Goal: Entertainment & Leisure: Browse casually

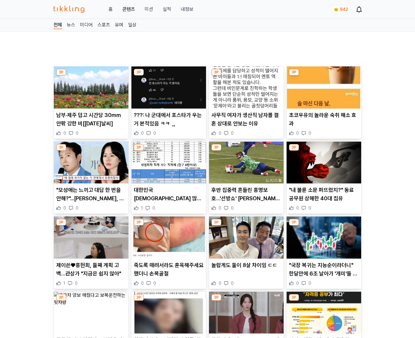
click at [323, 258] on img at bounding box center [323, 237] width 75 height 42
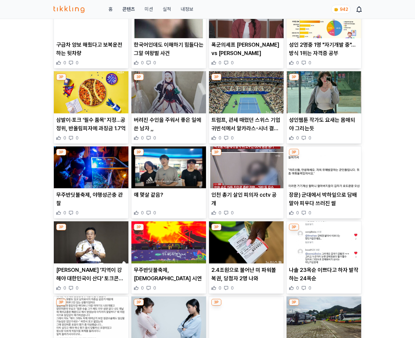
scroll to position [689, 0]
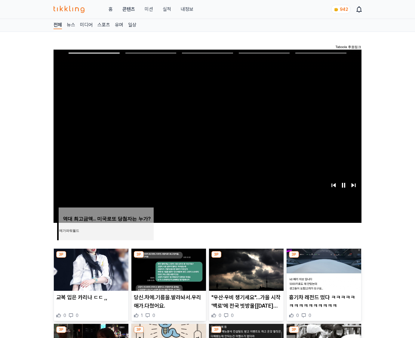
click at [323, 258] on img at bounding box center [323, 270] width 75 height 42
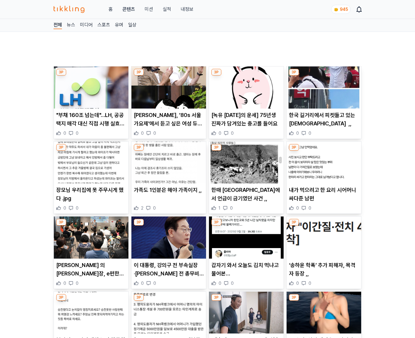
click at [323, 258] on img at bounding box center [323, 237] width 75 height 42
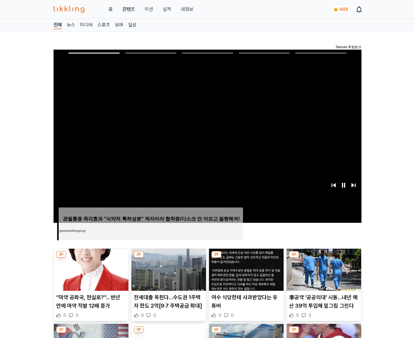
click at [323, 258] on img at bounding box center [323, 270] width 75 height 42
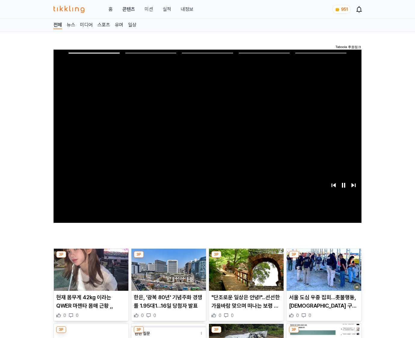
click at [323, 258] on img at bounding box center [323, 270] width 75 height 42
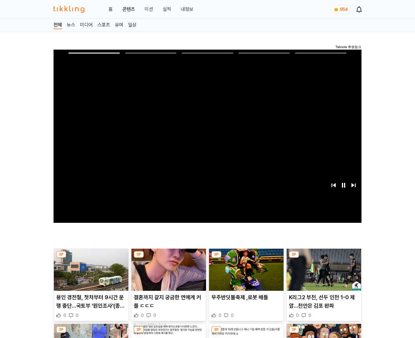
click at [323, 258] on img at bounding box center [323, 270] width 75 height 42
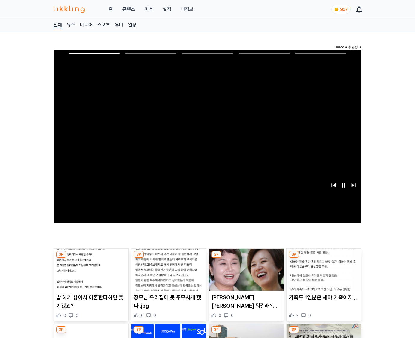
click at [323, 258] on img at bounding box center [323, 270] width 75 height 42
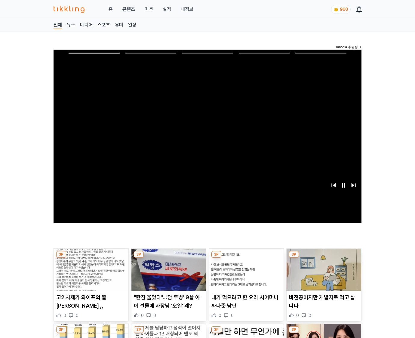
click at [323, 258] on img at bounding box center [323, 270] width 75 height 42
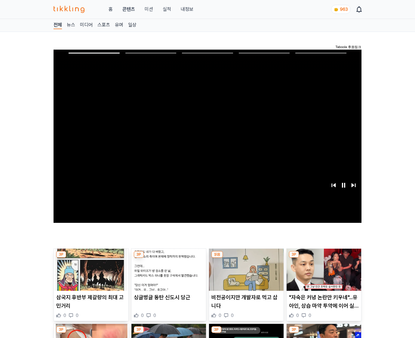
click at [323, 258] on img at bounding box center [323, 270] width 75 height 42
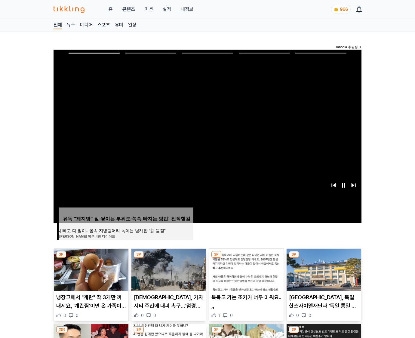
click at [323, 258] on img at bounding box center [323, 270] width 75 height 42
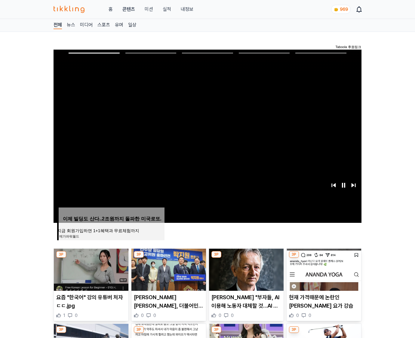
click at [323, 258] on img at bounding box center [323, 270] width 75 height 42
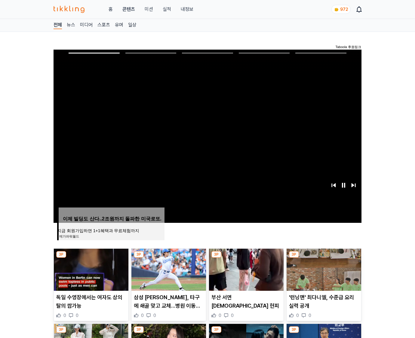
click at [323, 258] on img at bounding box center [323, 270] width 75 height 42
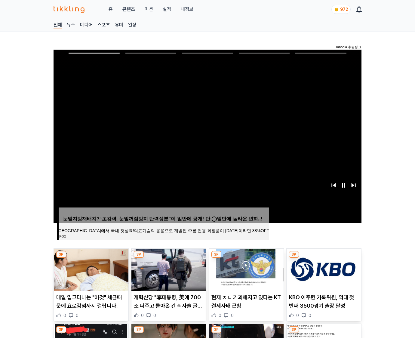
click at [323, 258] on img at bounding box center [323, 270] width 75 height 42
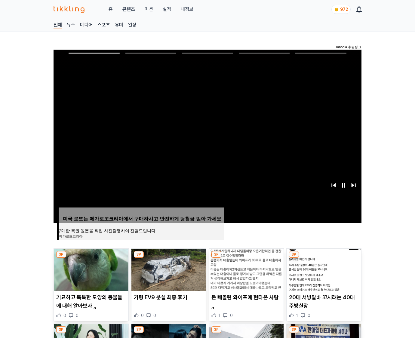
click at [323, 258] on img at bounding box center [323, 270] width 75 height 42
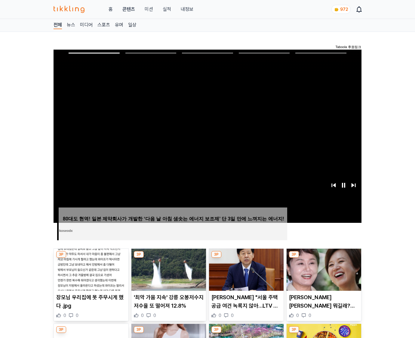
click at [323, 258] on img at bounding box center [323, 270] width 75 height 42
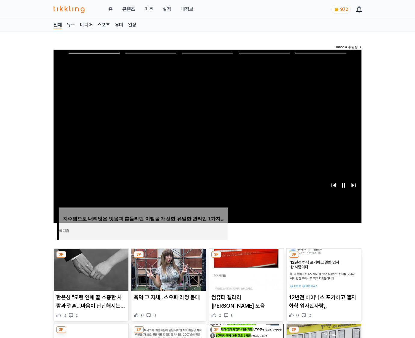
click at [323, 258] on img at bounding box center [323, 270] width 75 height 42
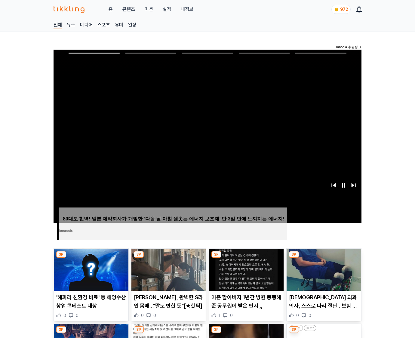
click at [323, 258] on img at bounding box center [323, 270] width 75 height 42
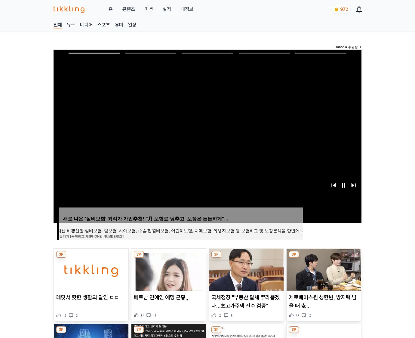
click at [323, 258] on img at bounding box center [323, 270] width 75 height 42
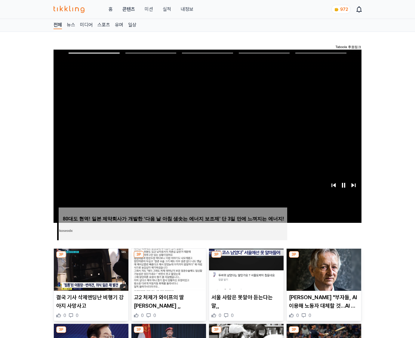
click at [323, 258] on img at bounding box center [323, 270] width 75 height 42
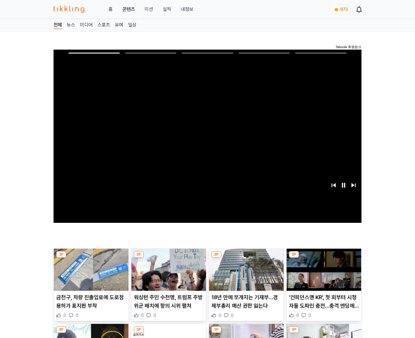
click at [323, 258] on img at bounding box center [323, 270] width 75 height 42
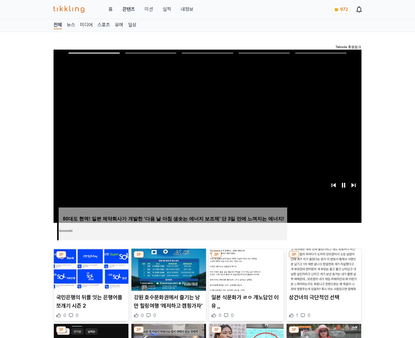
click at [323, 258] on img at bounding box center [323, 270] width 75 height 42
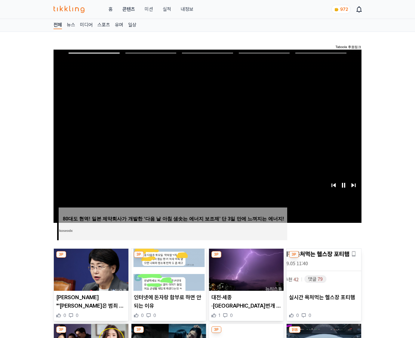
click at [323, 258] on img at bounding box center [323, 270] width 75 height 42
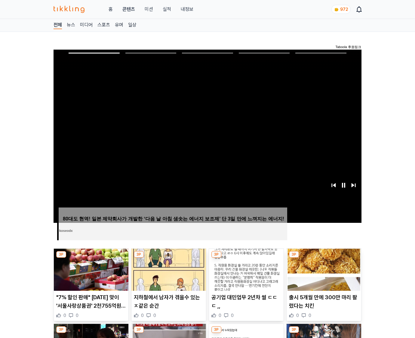
click at [323, 258] on img at bounding box center [323, 270] width 75 height 42
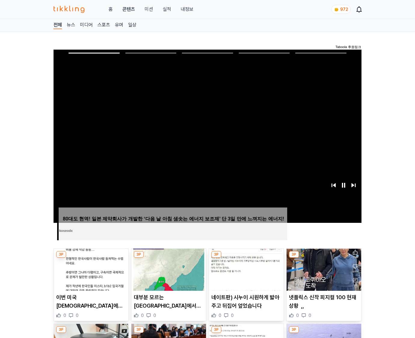
click at [323, 258] on img at bounding box center [323, 270] width 75 height 42
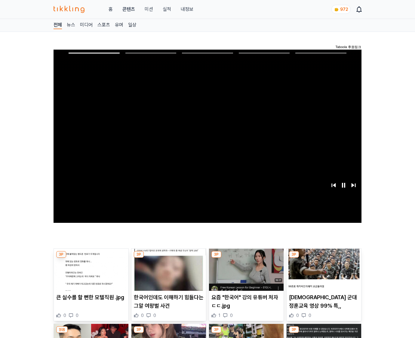
click at [323, 258] on img at bounding box center [323, 270] width 75 height 42
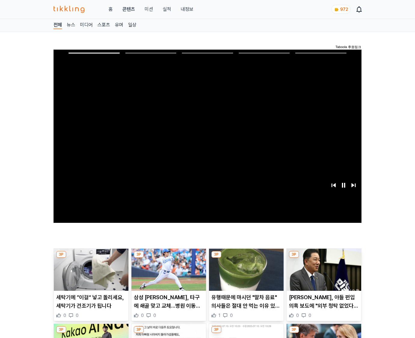
click at [323, 258] on img at bounding box center [323, 270] width 75 height 42
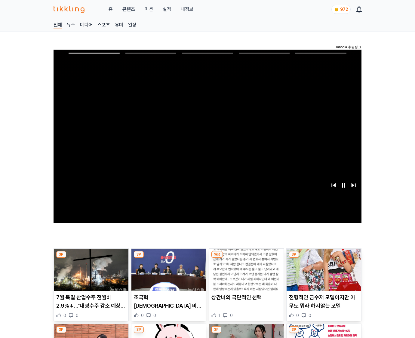
click at [323, 258] on img at bounding box center [323, 270] width 75 height 42
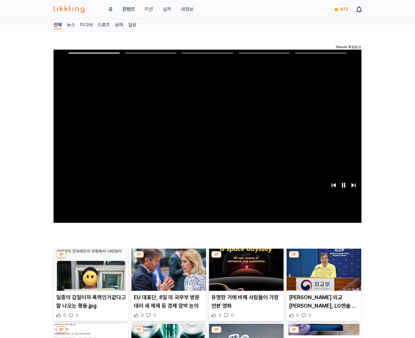
click at [323, 258] on img at bounding box center [323, 270] width 75 height 42
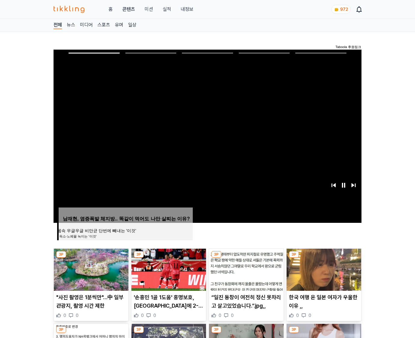
click at [323, 258] on img at bounding box center [323, 270] width 75 height 42
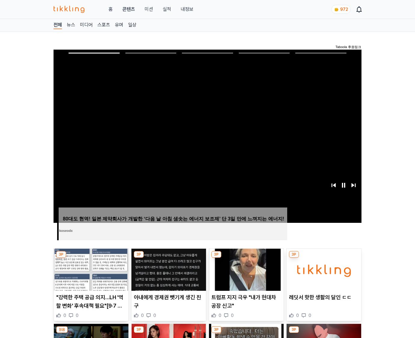
click at [323, 258] on img at bounding box center [323, 270] width 75 height 42
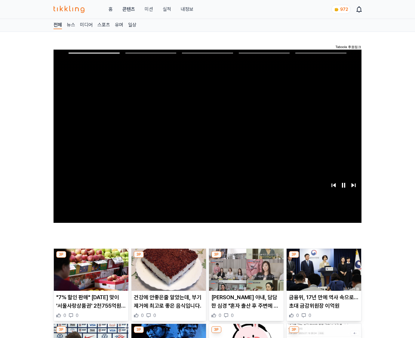
click at [323, 258] on img at bounding box center [323, 270] width 75 height 42
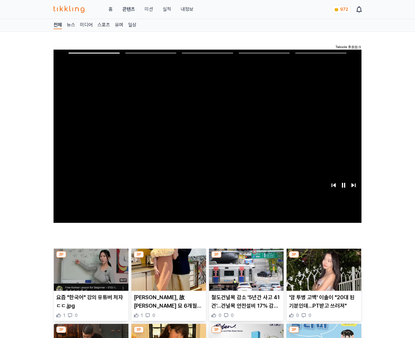
click at [323, 258] on img at bounding box center [323, 270] width 75 height 42
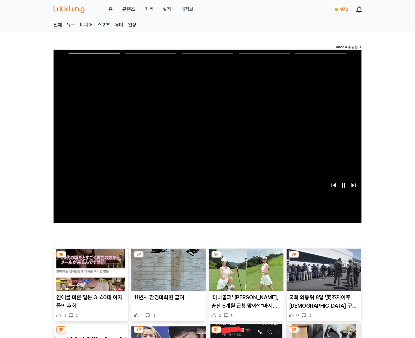
click at [323, 258] on img at bounding box center [323, 270] width 75 height 42
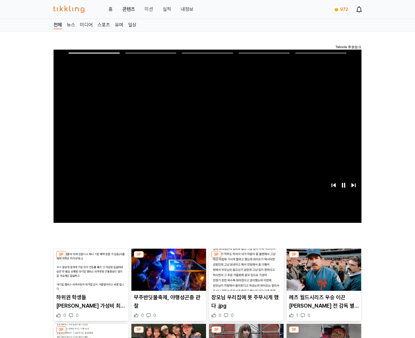
click at [323, 258] on img at bounding box center [323, 270] width 75 height 42
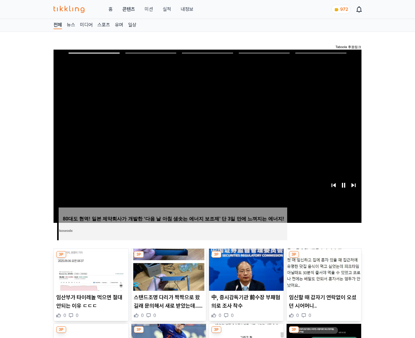
click at [323, 258] on img at bounding box center [323, 270] width 75 height 42
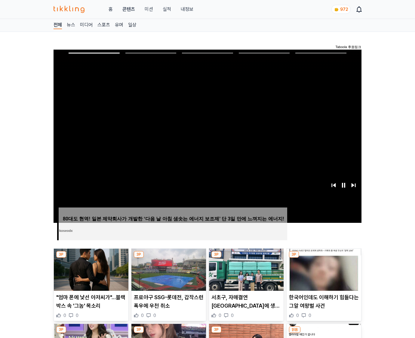
click at [323, 258] on img at bounding box center [323, 270] width 75 height 42
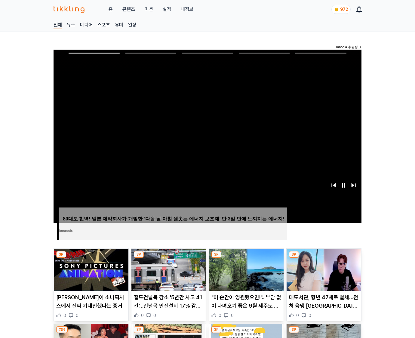
click at [323, 258] on img at bounding box center [323, 270] width 75 height 42
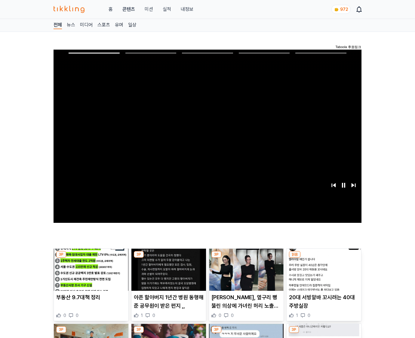
click at [323, 258] on img at bounding box center [323, 270] width 75 height 42
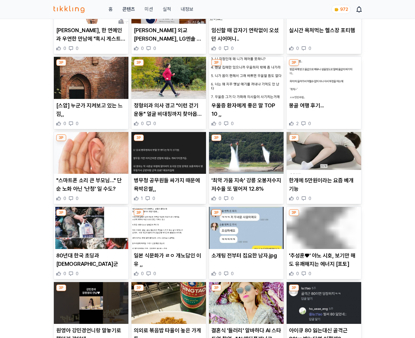
scroll to position [886, 0]
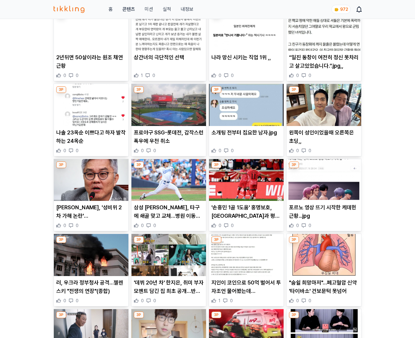
scroll to position [2561, 0]
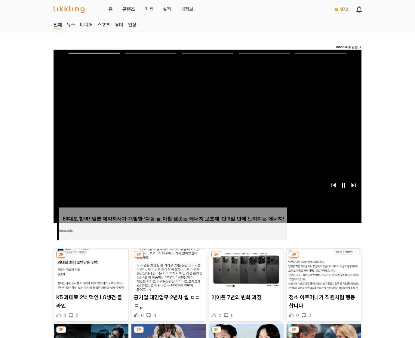
click at [323, 258] on img at bounding box center [323, 270] width 75 height 42
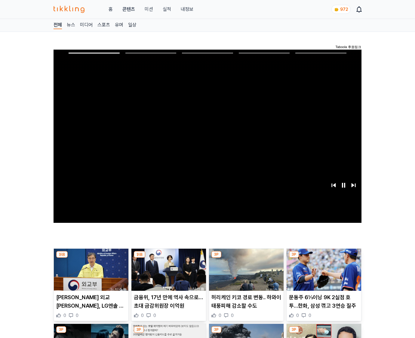
click at [323, 258] on img at bounding box center [323, 270] width 75 height 42
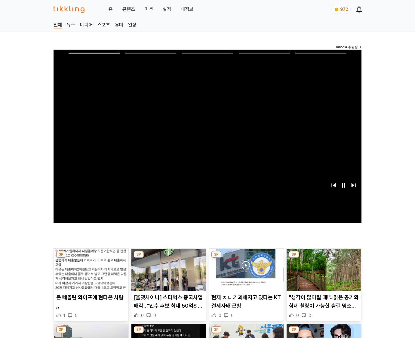
click at [323, 258] on img at bounding box center [323, 270] width 75 height 42
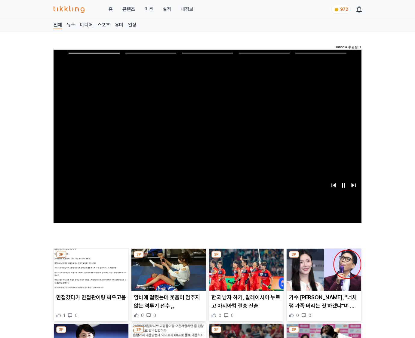
click at [323, 258] on img at bounding box center [323, 270] width 75 height 42
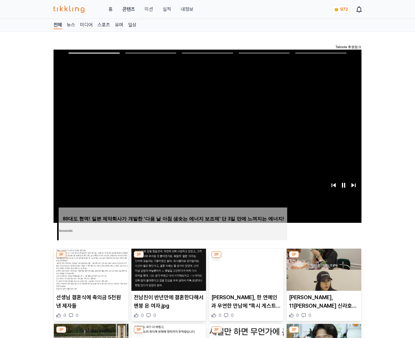
click at [323, 258] on img at bounding box center [323, 270] width 75 height 42
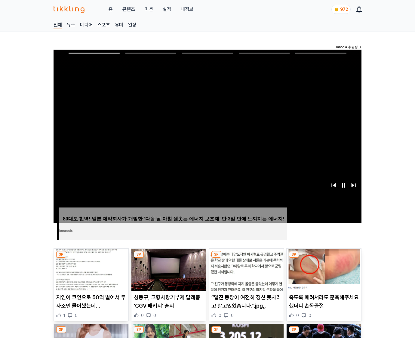
click at [323, 258] on img at bounding box center [323, 270] width 75 height 42
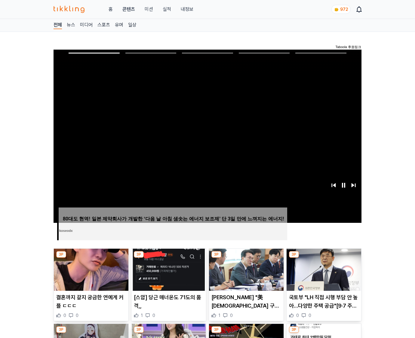
click at [323, 258] on img at bounding box center [323, 270] width 75 height 42
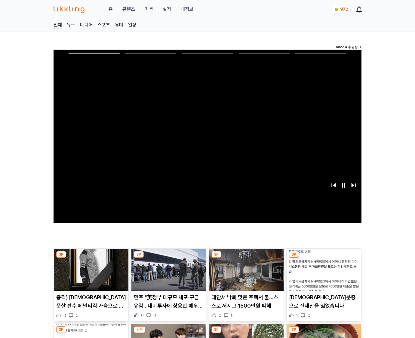
click at [323, 258] on img at bounding box center [323, 270] width 75 height 42
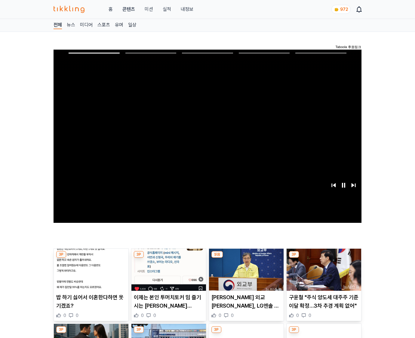
click at [323, 258] on img at bounding box center [323, 270] width 75 height 42
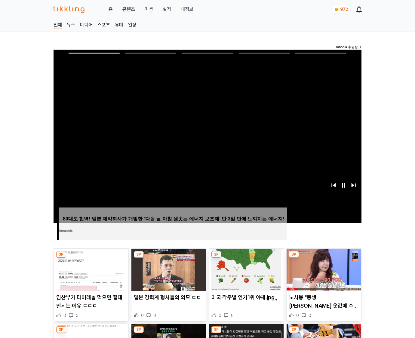
click at [323, 258] on img at bounding box center [323, 270] width 75 height 42
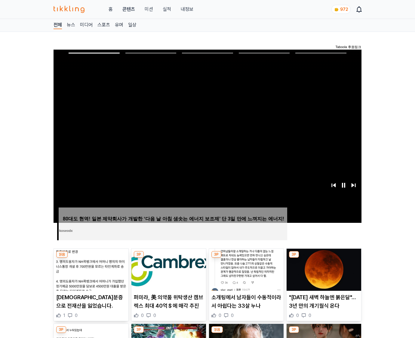
click at [323, 258] on img at bounding box center [323, 270] width 75 height 42
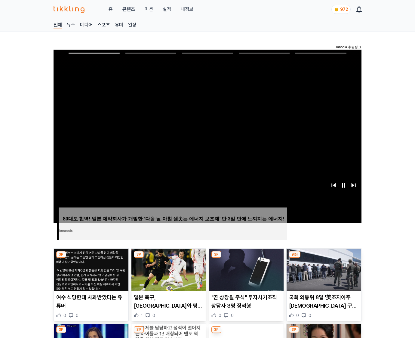
click at [323, 258] on img at bounding box center [323, 270] width 75 height 42
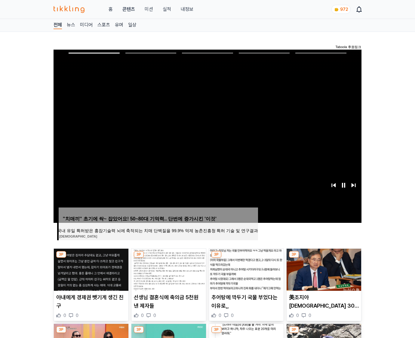
click at [323, 258] on img at bounding box center [323, 270] width 75 height 42
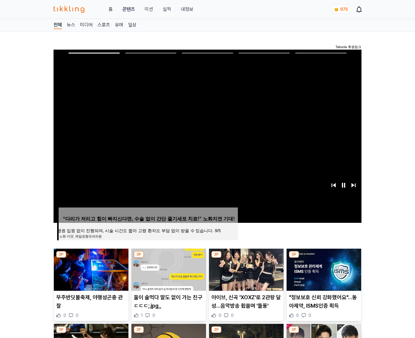
click at [323, 258] on img at bounding box center [323, 270] width 75 height 42
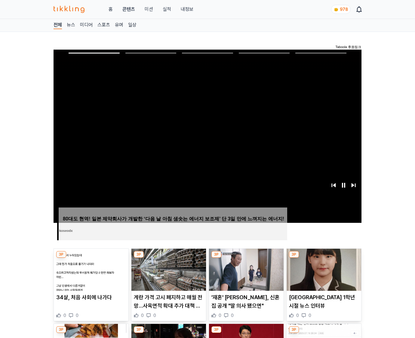
click at [323, 258] on img at bounding box center [323, 270] width 75 height 42
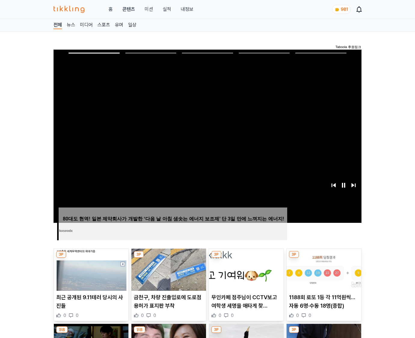
click at [323, 258] on img at bounding box center [323, 270] width 75 height 42
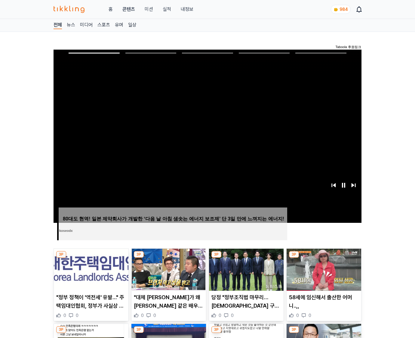
click at [323, 258] on img at bounding box center [323, 270] width 75 height 42
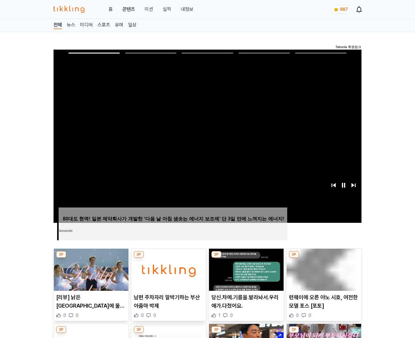
click at [323, 258] on img at bounding box center [323, 270] width 75 height 42
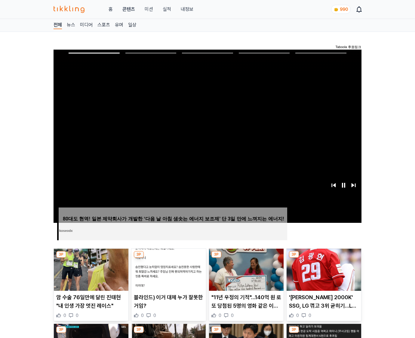
click at [323, 258] on img at bounding box center [323, 270] width 75 height 42
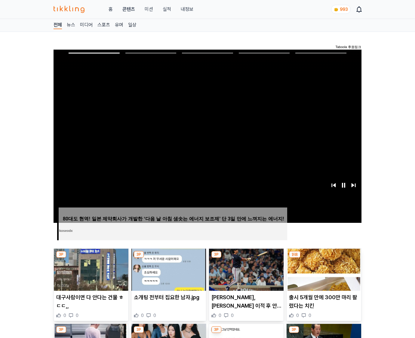
click at [323, 258] on img at bounding box center [323, 270] width 75 height 42
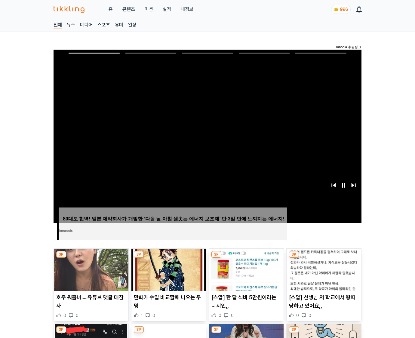
click at [323, 258] on img at bounding box center [323, 270] width 75 height 42
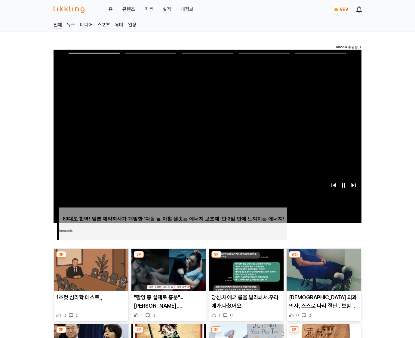
click at [323, 258] on img at bounding box center [323, 270] width 75 height 42
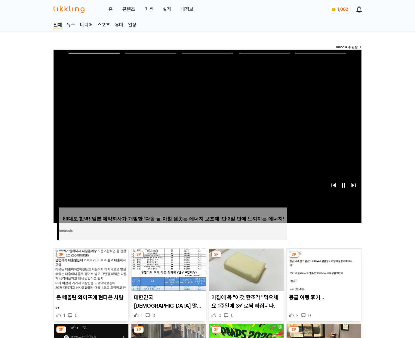
click at [323, 258] on img at bounding box center [323, 270] width 75 height 42
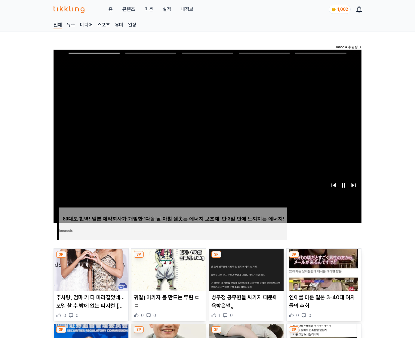
click at [323, 258] on img at bounding box center [323, 270] width 75 height 42
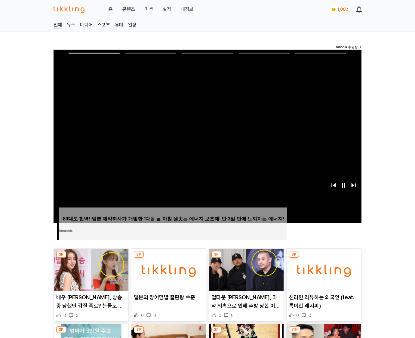
click at [323, 258] on img at bounding box center [323, 270] width 75 height 42
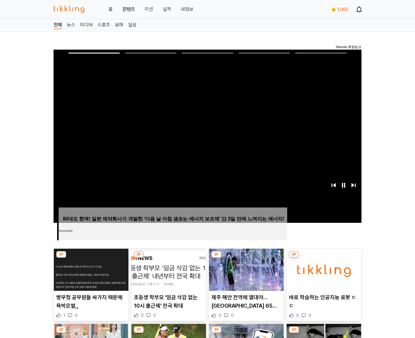
click at [323, 258] on img at bounding box center [323, 270] width 75 height 42
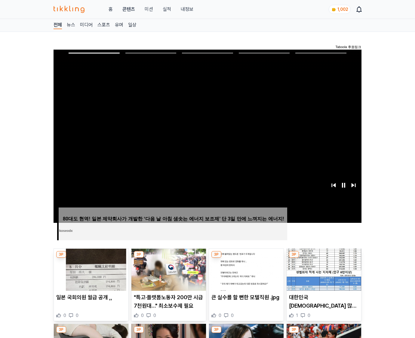
click at [323, 258] on img at bounding box center [323, 270] width 75 height 42
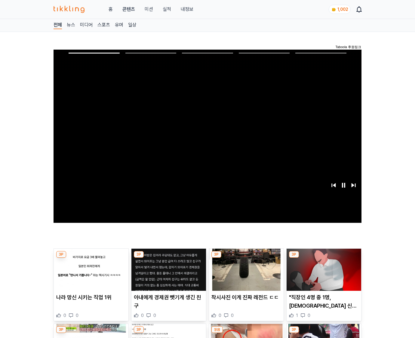
click at [323, 258] on img at bounding box center [323, 270] width 75 height 42
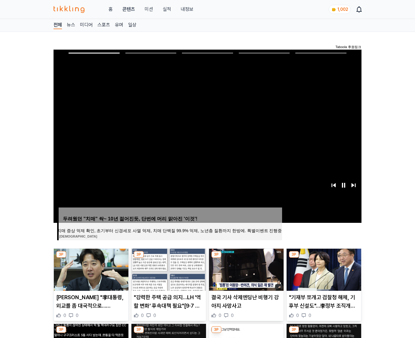
click at [323, 258] on img at bounding box center [323, 270] width 75 height 42
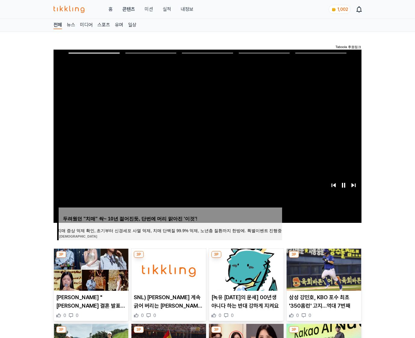
click at [323, 258] on img at bounding box center [323, 270] width 75 height 42
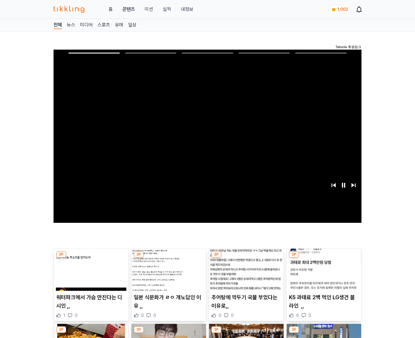
click at [323, 258] on img at bounding box center [323, 270] width 75 height 42
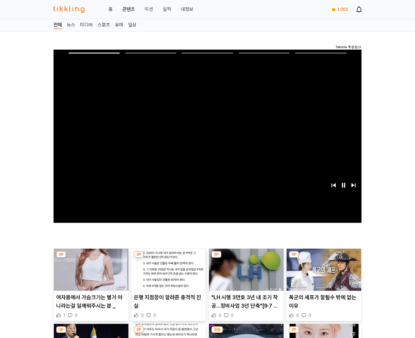
click at [323, 258] on img at bounding box center [323, 270] width 75 height 42
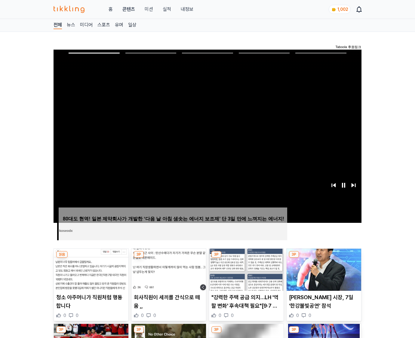
click at [323, 258] on img at bounding box center [323, 270] width 75 height 42
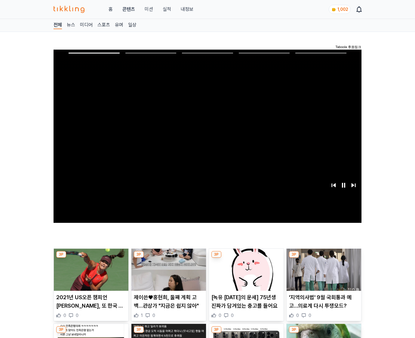
click at [323, 258] on img at bounding box center [323, 270] width 75 height 42
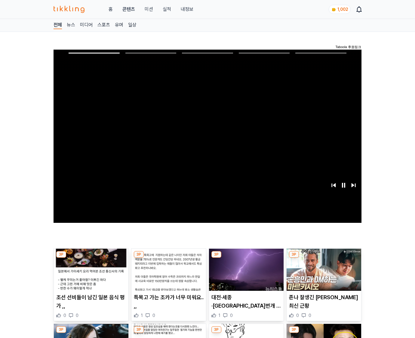
click at [323, 258] on img at bounding box center [323, 270] width 75 height 42
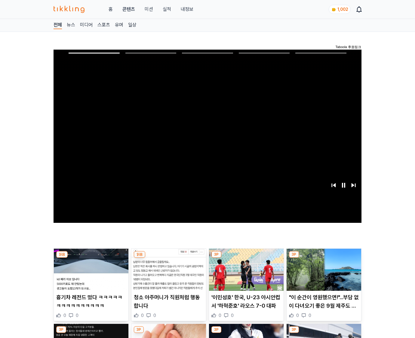
click at [323, 258] on img at bounding box center [323, 270] width 75 height 42
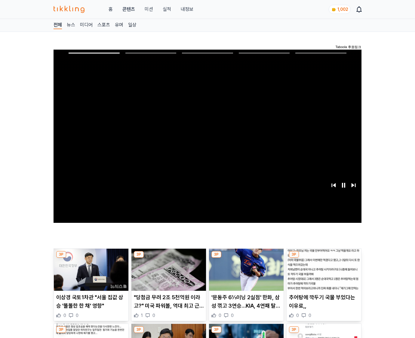
click at [323, 258] on img at bounding box center [323, 270] width 75 height 42
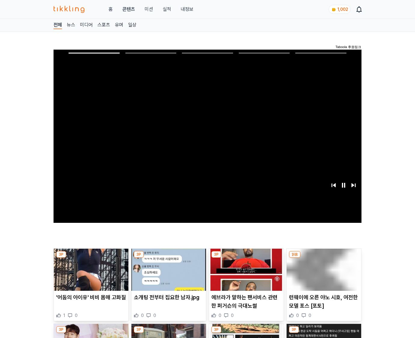
click at [323, 258] on img at bounding box center [323, 270] width 75 height 42
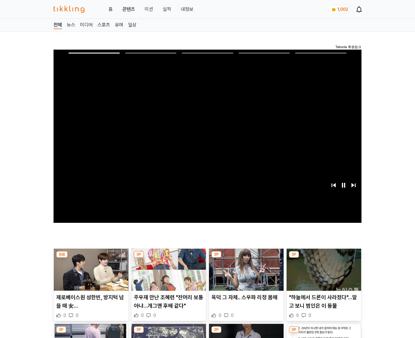
click at [323, 258] on img at bounding box center [323, 270] width 75 height 42
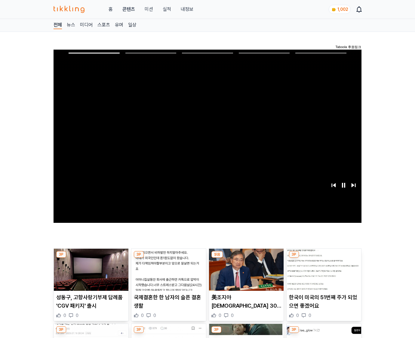
click at [323, 258] on img at bounding box center [323, 270] width 75 height 42
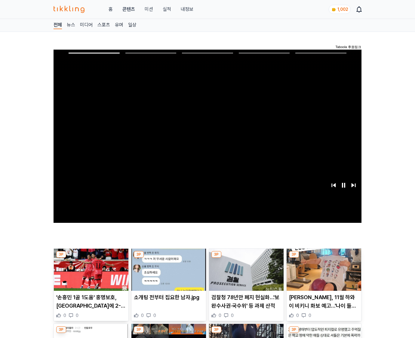
click at [323, 258] on img at bounding box center [323, 270] width 75 height 42
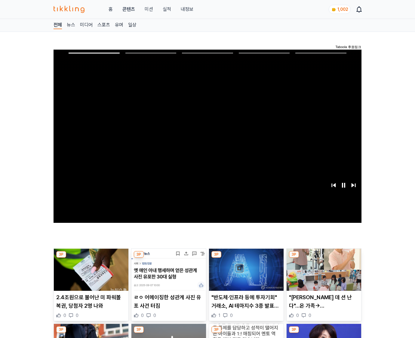
click at [323, 258] on img at bounding box center [323, 270] width 75 height 42
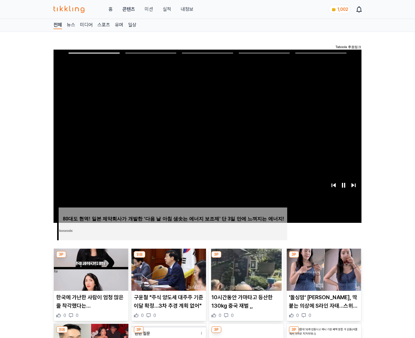
click at [323, 258] on img at bounding box center [323, 270] width 75 height 42
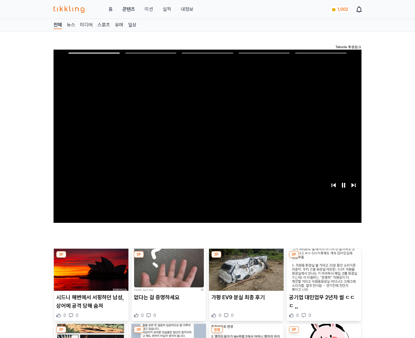
click at [323, 258] on img at bounding box center [323, 270] width 75 height 42
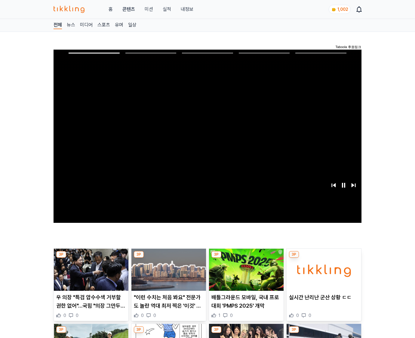
click at [323, 258] on img at bounding box center [323, 270] width 75 height 42
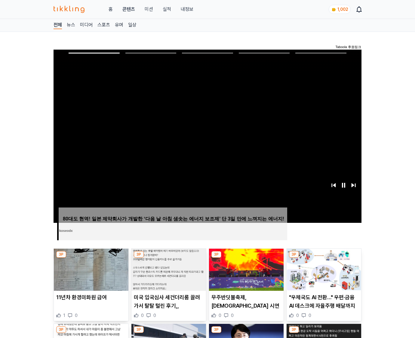
click at [323, 258] on img at bounding box center [323, 270] width 75 height 42
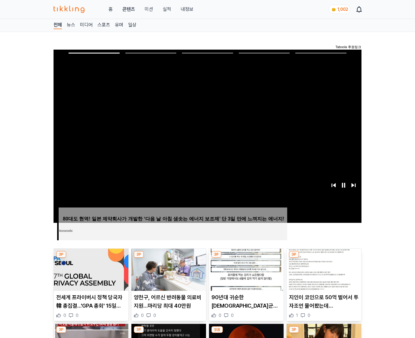
click at [323, 258] on img at bounding box center [323, 270] width 75 height 42
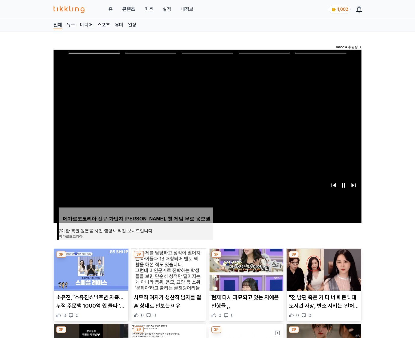
click at [323, 258] on img at bounding box center [323, 270] width 75 height 42
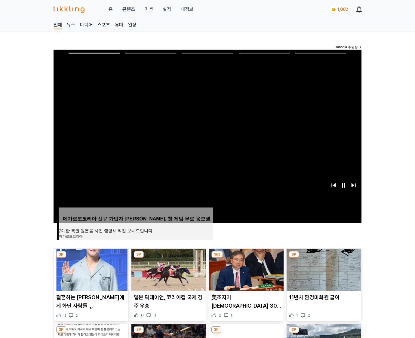
click at [323, 258] on img at bounding box center [323, 270] width 75 height 42
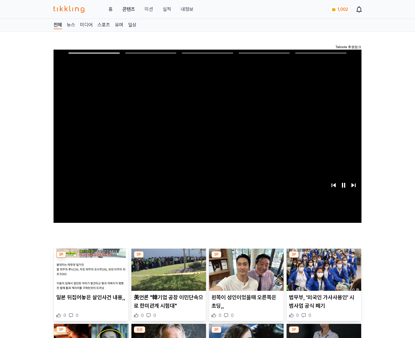
click at [323, 258] on img at bounding box center [323, 270] width 75 height 42
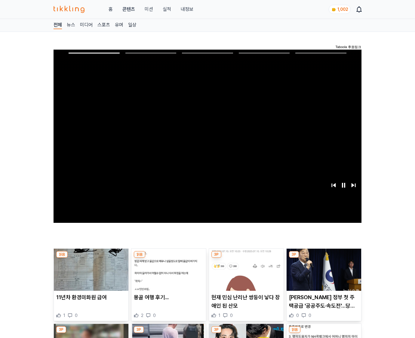
click at [323, 258] on img at bounding box center [323, 270] width 75 height 42
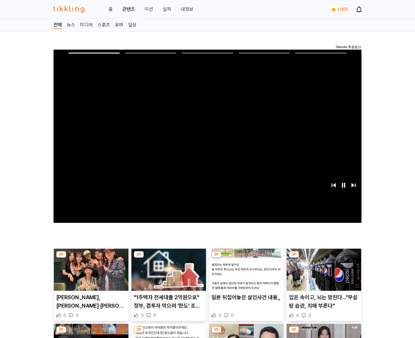
click at [323, 258] on img at bounding box center [323, 270] width 75 height 42
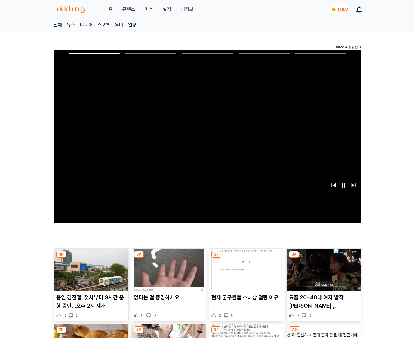
click at [323, 258] on img at bounding box center [323, 270] width 75 height 42
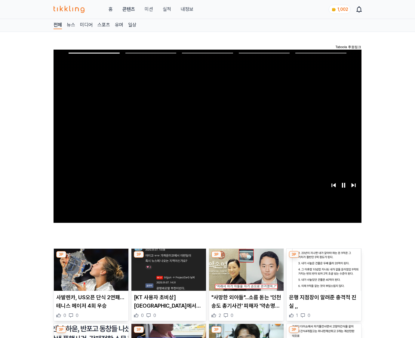
click at [323, 258] on img at bounding box center [323, 270] width 75 height 42
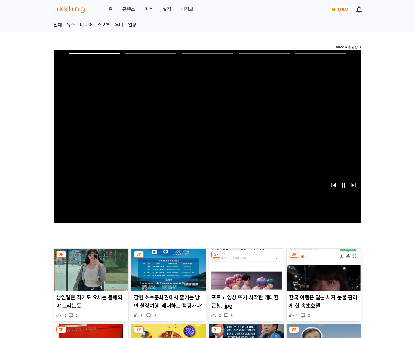
click at [323, 258] on img at bounding box center [323, 270] width 75 height 42
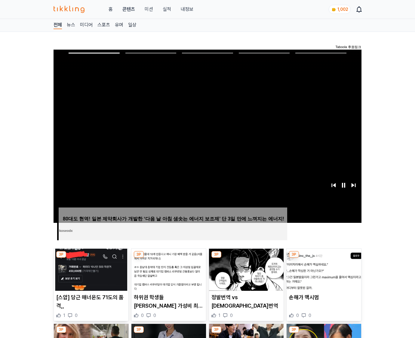
click at [323, 258] on img at bounding box center [323, 270] width 75 height 42
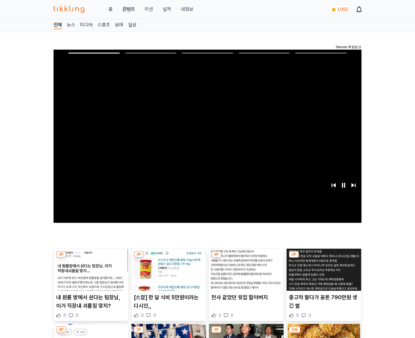
click at [323, 258] on img at bounding box center [323, 270] width 75 height 42
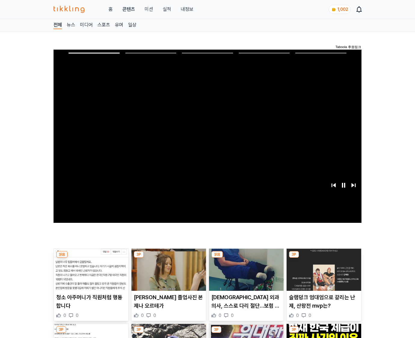
click at [323, 258] on img at bounding box center [323, 270] width 75 height 42
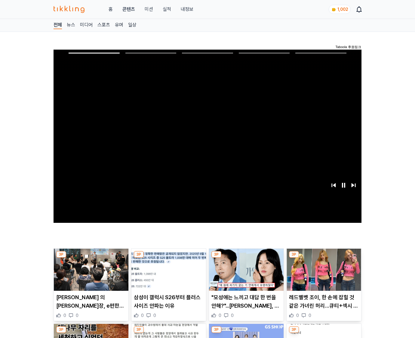
click at [323, 258] on img at bounding box center [323, 270] width 75 height 42
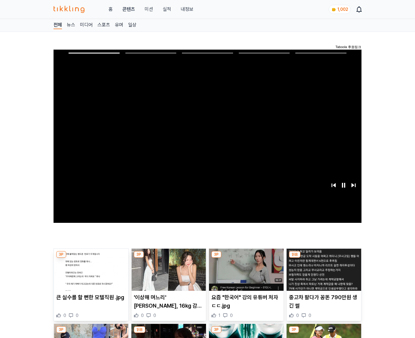
click at [323, 258] on img at bounding box center [323, 270] width 75 height 42
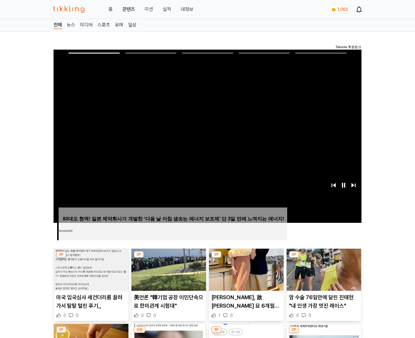
click at [323, 258] on img at bounding box center [323, 270] width 75 height 42
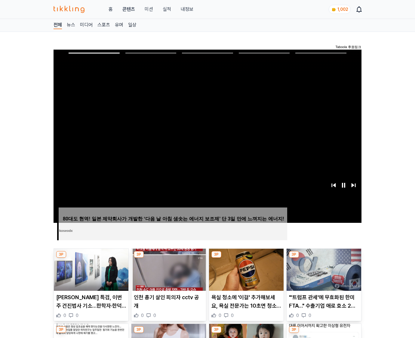
click at [323, 258] on img at bounding box center [323, 270] width 75 height 42
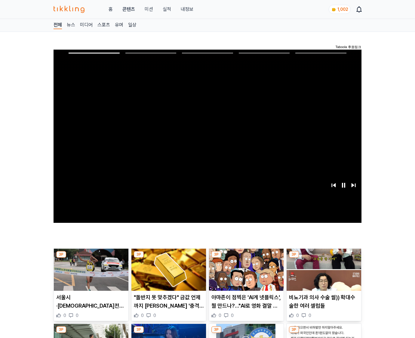
click at [323, 258] on img at bounding box center [323, 270] width 75 height 42
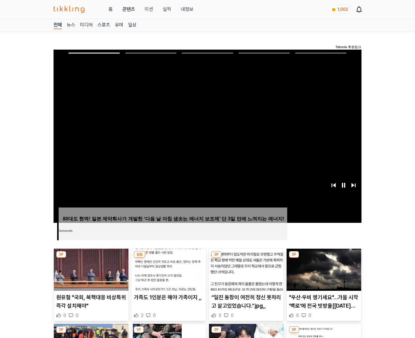
click at [323, 258] on img at bounding box center [323, 270] width 75 height 42
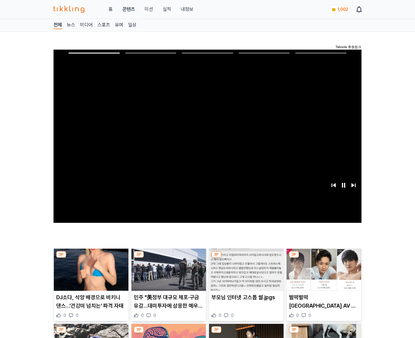
click at [323, 258] on img at bounding box center [323, 270] width 75 height 42
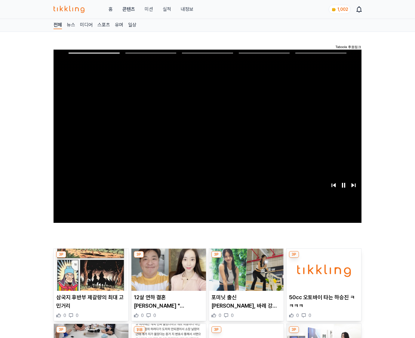
click at [323, 258] on img at bounding box center [323, 270] width 75 height 42
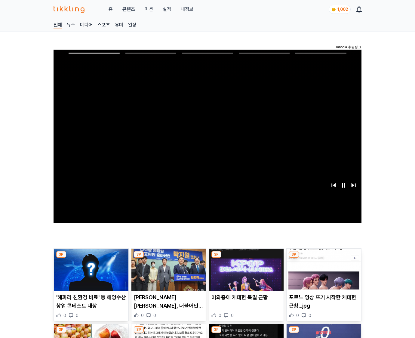
click at [323, 258] on img at bounding box center [323, 270] width 75 height 42
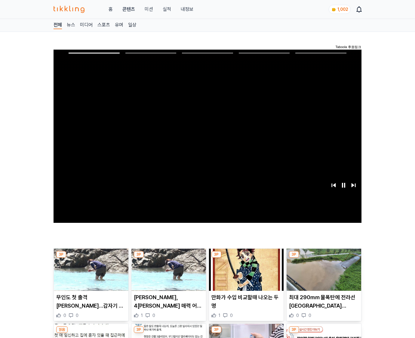
click at [323, 258] on img at bounding box center [323, 270] width 75 height 42
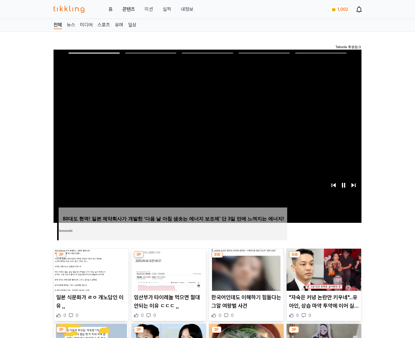
click at [323, 258] on img at bounding box center [323, 270] width 75 height 42
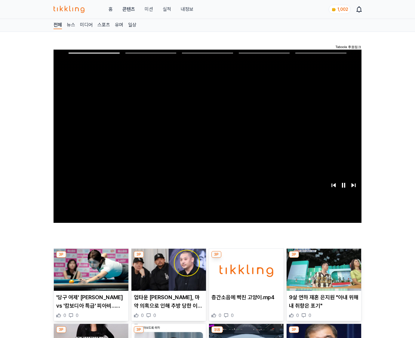
click at [323, 258] on img at bounding box center [323, 270] width 75 height 42
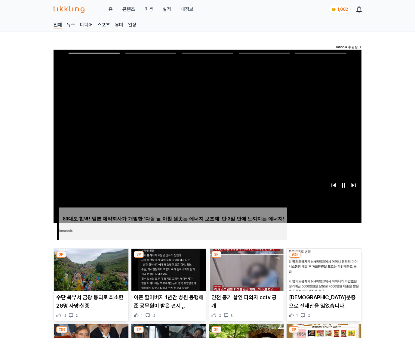
click at [323, 258] on img at bounding box center [323, 270] width 75 height 42
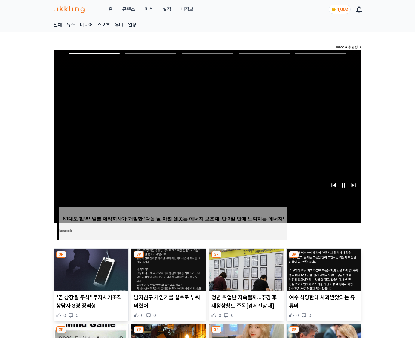
click at [323, 258] on img at bounding box center [323, 270] width 75 height 42
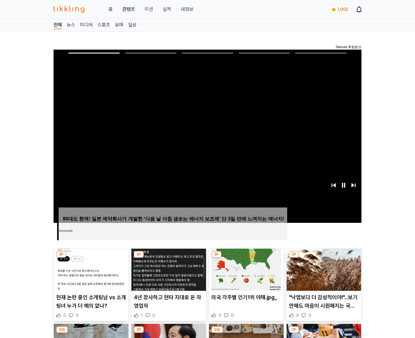
click at [323, 258] on img at bounding box center [323, 270] width 75 height 42
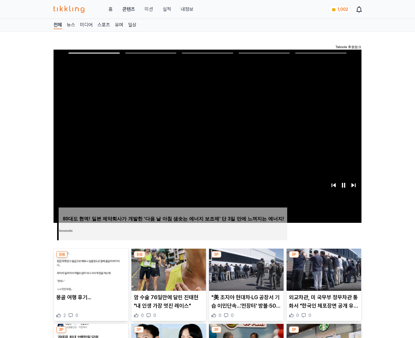
click at [323, 258] on img at bounding box center [323, 270] width 75 height 42
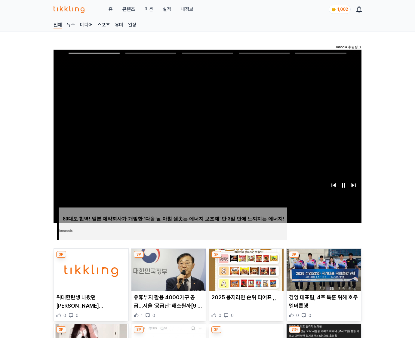
click at [323, 258] on img at bounding box center [323, 270] width 75 height 42
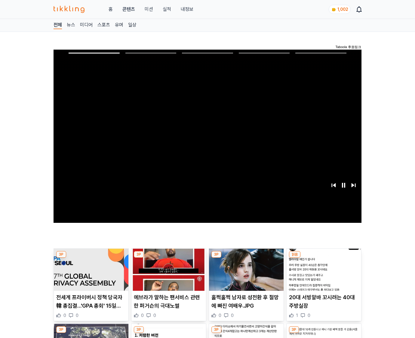
click at [323, 258] on img at bounding box center [323, 270] width 75 height 42
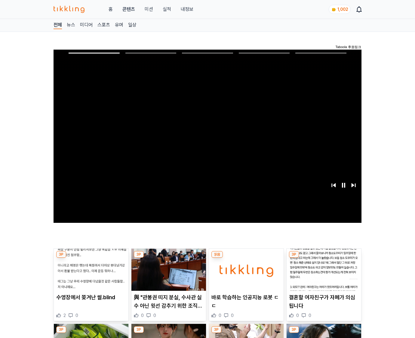
click at [323, 258] on img at bounding box center [323, 270] width 75 height 42
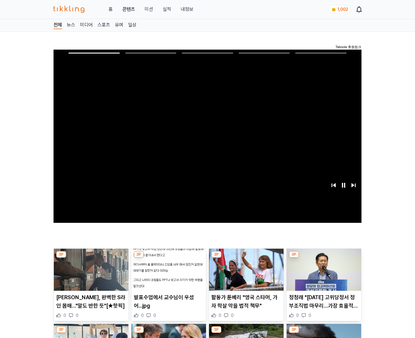
click at [323, 258] on img at bounding box center [323, 270] width 75 height 42
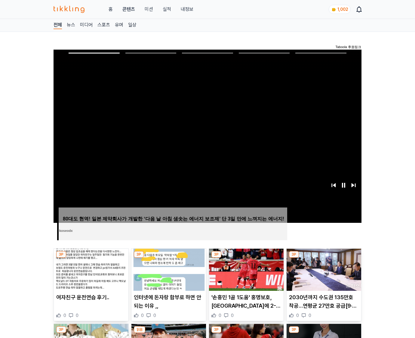
click at [323, 258] on img at bounding box center [323, 270] width 75 height 42
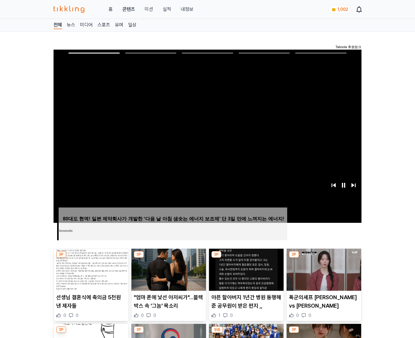
click at [323, 258] on img at bounding box center [323, 270] width 75 height 42
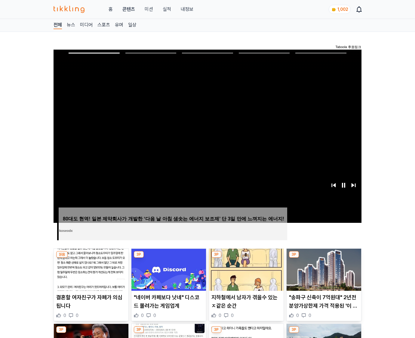
click at [323, 258] on img at bounding box center [323, 270] width 75 height 42
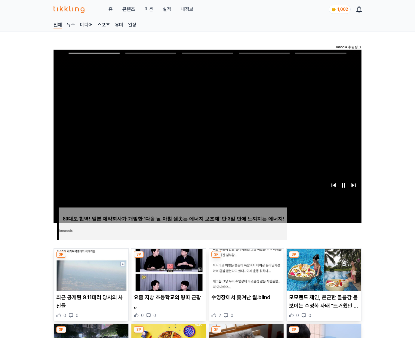
click at [323, 258] on img at bounding box center [323, 270] width 75 height 42
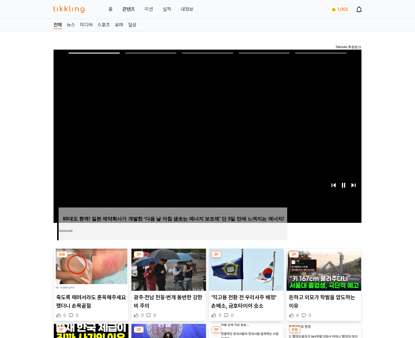
click at [323, 258] on img at bounding box center [323, 270] width 75 height 42
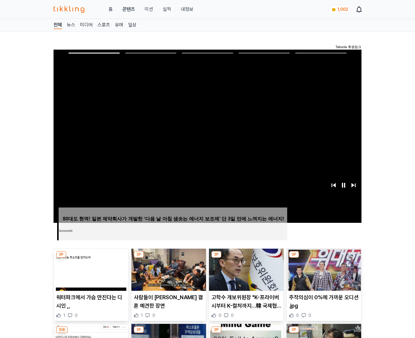
click at [323, 258] on img at bounding box center [323, 270] width 75 height 42
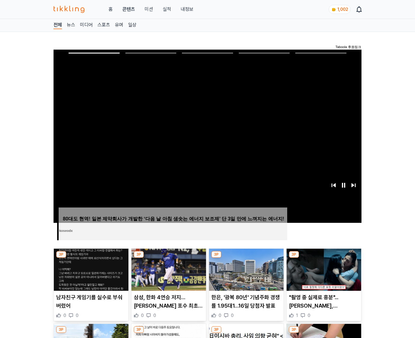
click at [323, 258] on img at bounding box center [323, 270] width 75 height 42
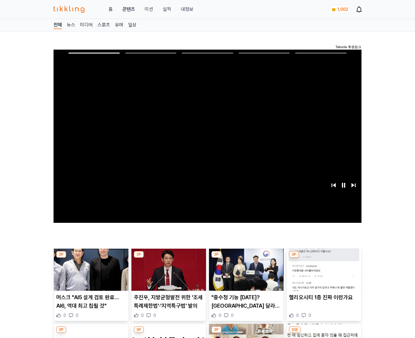
click at [323, 258] on img at bounding box center [323, 270] width 75 height 42
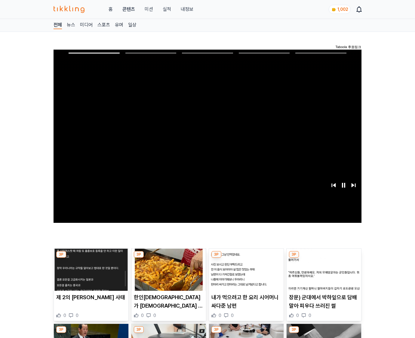
click at [323, 258] on img at bounding box center [323, 270] width 75 height 42
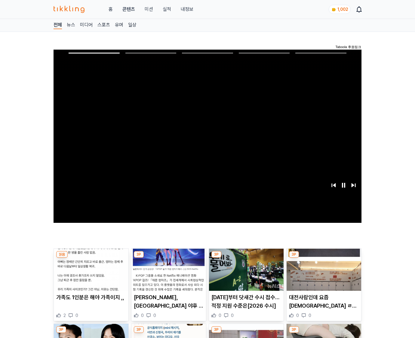
click at [323, 258] on img at bounding box center [323, 270] width 75 height 42
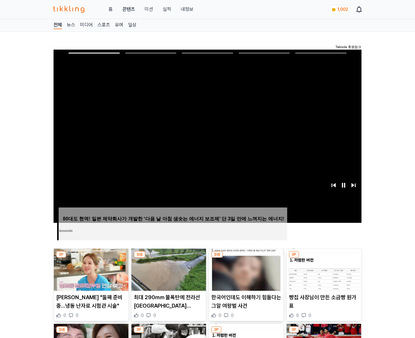
click at [323, 258] on img at bounding box center [323, 270] width 75 height 42
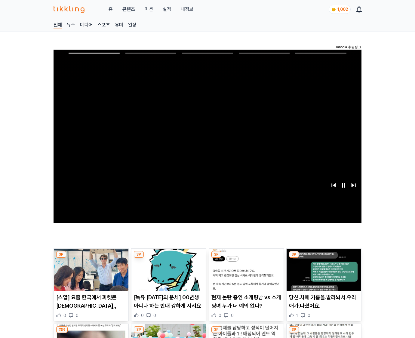
click at [323, 258] on img at bounding box center [323, 270] width 75 height 42
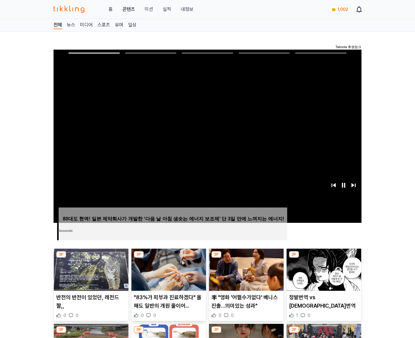
click at [323, 258] on img at bounding box center [323, 270] width 75 height 42
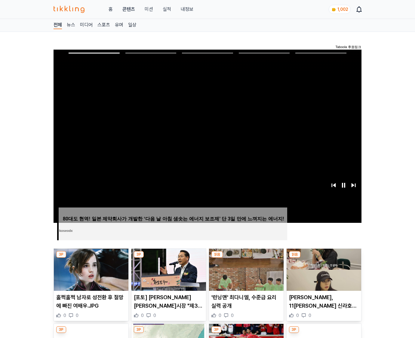
click at [323, 258] on img at bounding box center [323, 270] width 75 height 42
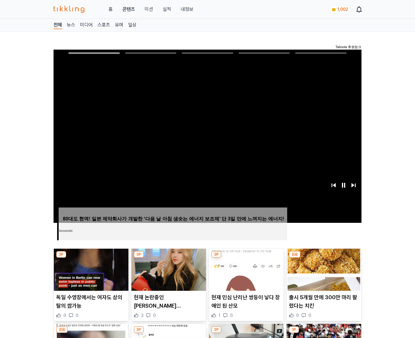
click at [323, 258] on img at bounding box center [323, 270] width 75 height 42
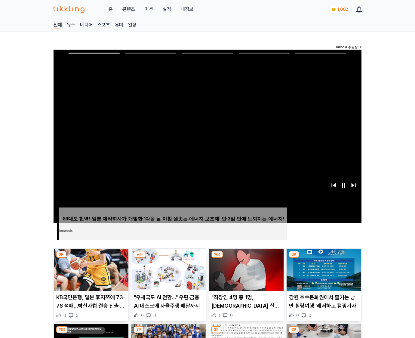
click at [323, 258] on img at bounding box center [323, 270] width 75 height 42
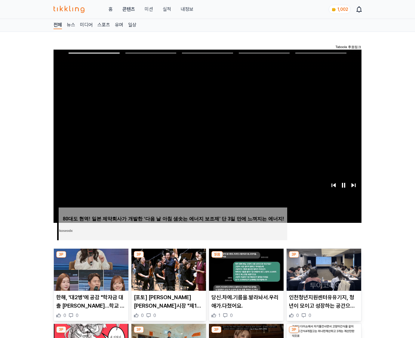
click at [323, 258] on img at bounding box center [323, 270] width 75 height 42
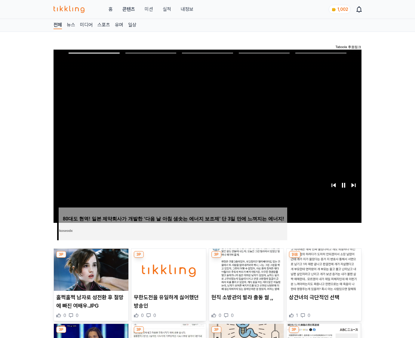
click at [323, 258] on img at bounding box center [323, 270] width 75 height 42
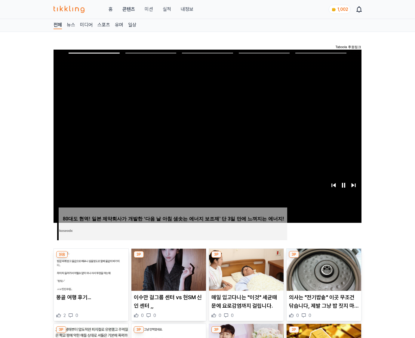
click at [323, 258] on img at bounding box center [323, 270] width 75 height 42
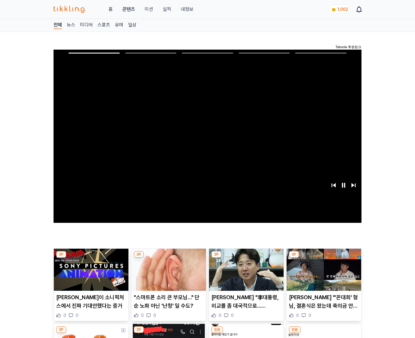
click at [323, 258] on img at bounding box center [323, 270] width 75 height 42
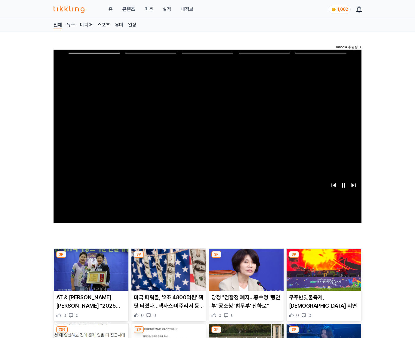
click at [323, 258] on img at bounding box center [323, 270] width 75 height 42
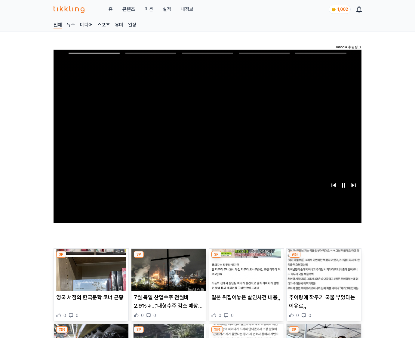
click at [323, 258] on img at bounding box center [323, 270] width 75 height 42
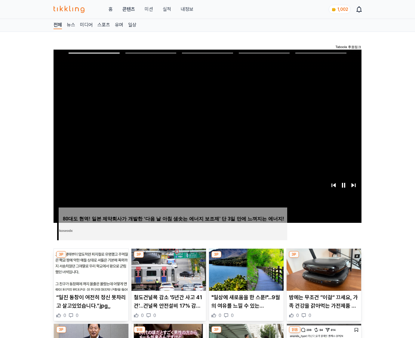
click at [323, 258] on img at bounding box center [323, 270] width 75 height 42
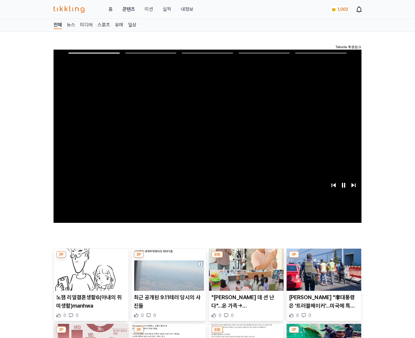
click at [323, 258] on img at bounding box center [323, 270] width 75 height 42
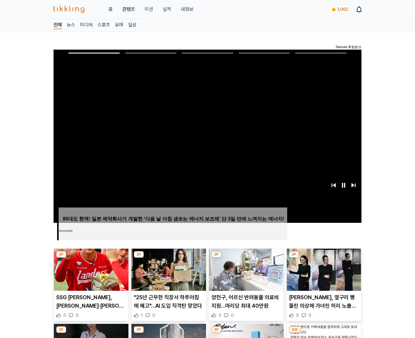
drag, startPoint x: 0, startPoint y: 0, endPoint x: 323, endPoint y: 258, distance: 413.7
click at [323, 258] on img at bounding box center [323, 270] width 75 height 42
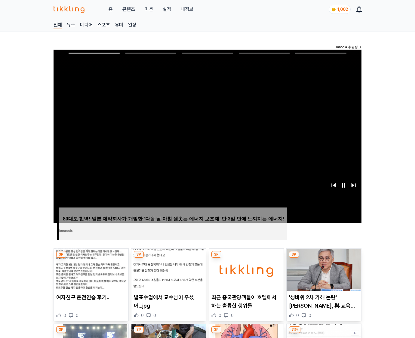
click at [323, 258] on img at bounding box center [323, 270] width 75 height 42
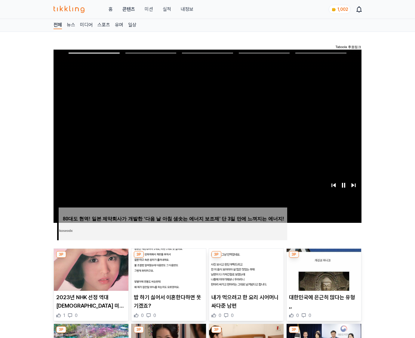
click at [323, 258] on img at bounding box center [323, 270] width 75 height 42
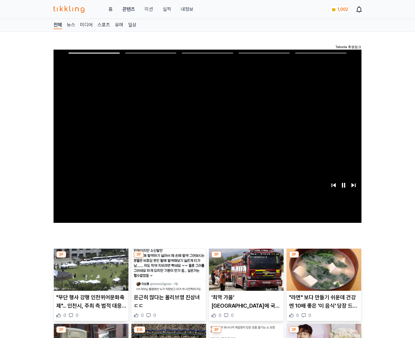
click at [323, 258] on img at bounding box center [323, 270] width 75 height 42
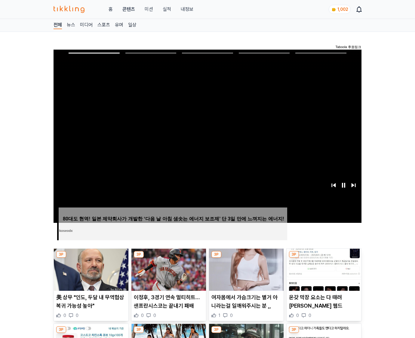
click at [323, 258] on img at bounding box center [323, 270] width 75 height 42
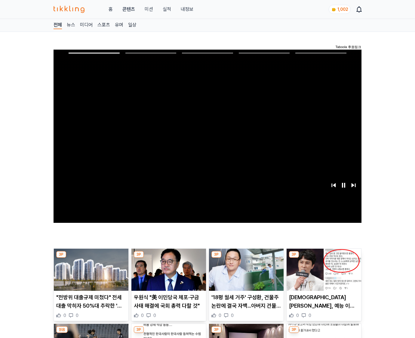
click at [323, 258] on img at bounding box center [323, 270] width 75 height 42
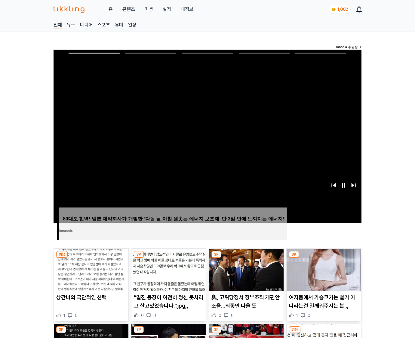
click at [323, 258] on img at bounding box center [323, 270] width 75 height 42
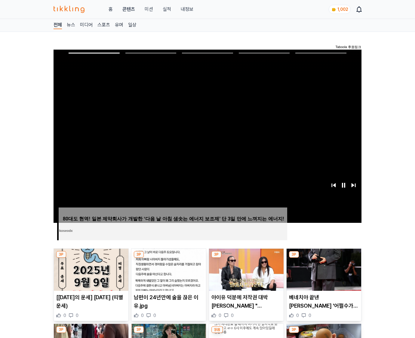
click at [323, 258] on img at bounding box center [323, 270] width 75 height 42
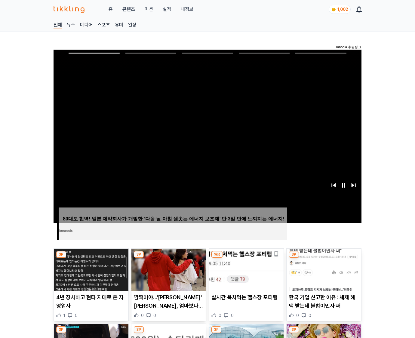
click at [323, 258] on img at bounding box center [323, 270] width 75 height 42
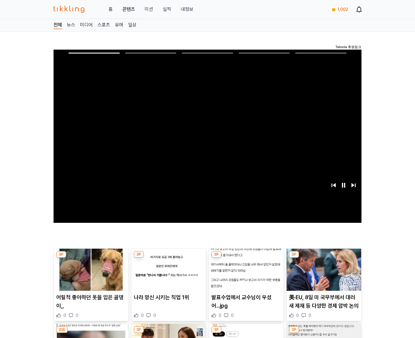
click at [323, 258] on img at bounding box center [323, 270] width 75 height 42
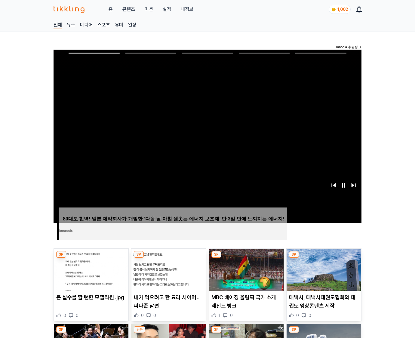
click at [323, 258] on img at bounding box center [323, 270] width 75 height 42
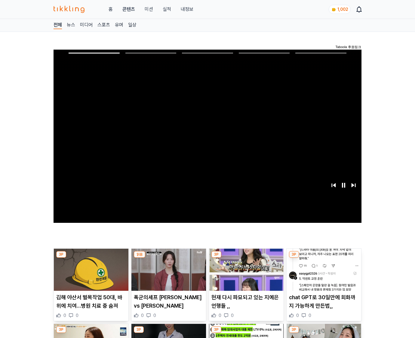
click at [323, 258] on img at bounding box center [323, 270] width 75 height 42
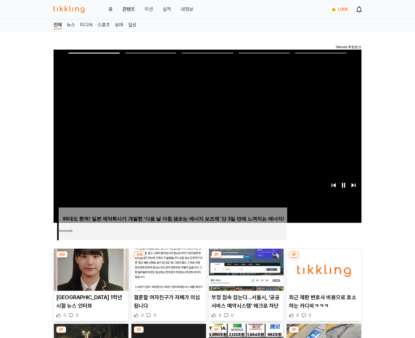
click at [323, 258] on img at bounding box center [323, 270] width 75 height 42
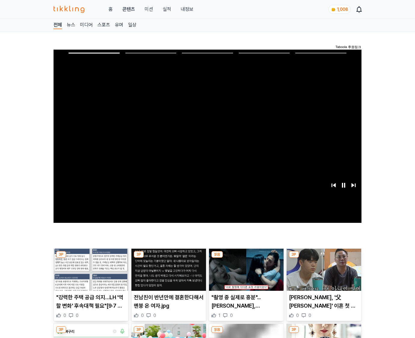
click at [323, 258] on img at bounding box center [323, 270] width 75 height 42
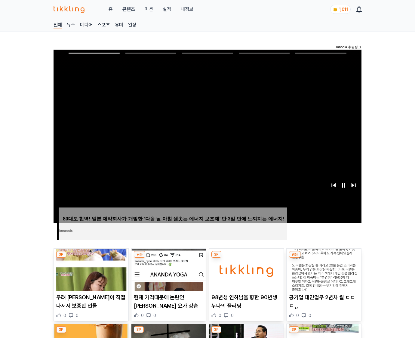
click at [323, 258] on img at bounding box center [323, 270] width 75 height 42
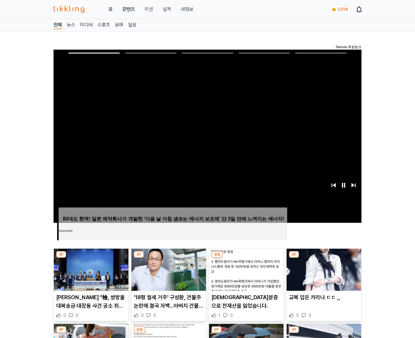
click at [323, 258] on img at bounding box center [323, 270] width 75 height 42
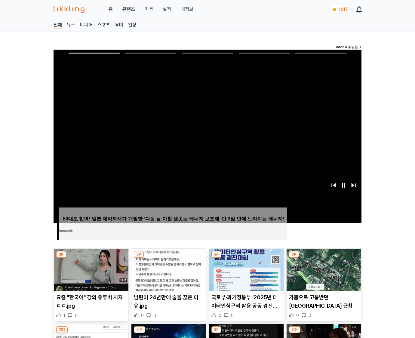
click at [323, 258] on img at bounding box center [323, 270] width 75 height 42
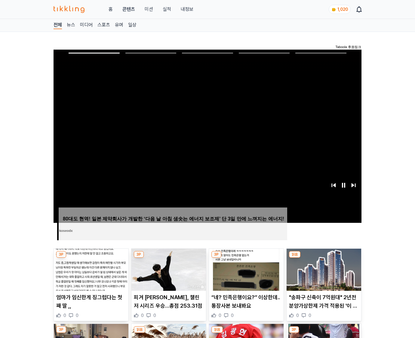
click at [323, 258] on img at bounding box center [323, 270] width 75 height 42
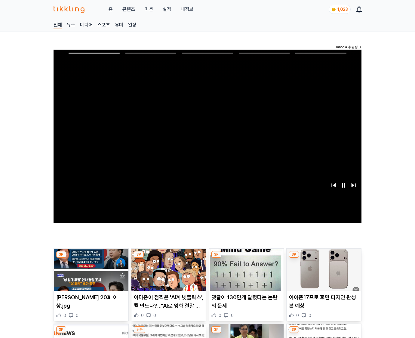
click at [323, 258] on img at bounding box center [323, 270] width 75 height 42
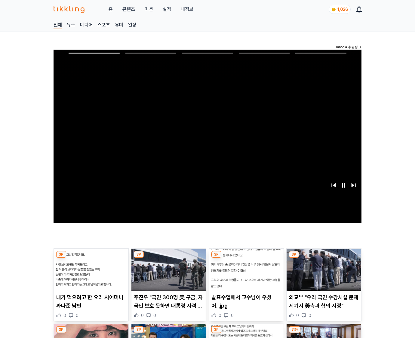
click at [323, 258] on img at bounding box center [323, 270] width 75 height 42
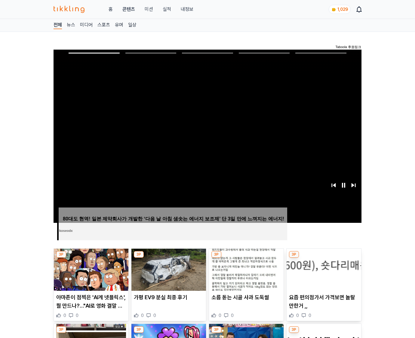
click at [323, 258] on img at bounding box center [323, 270] width 75 height 42
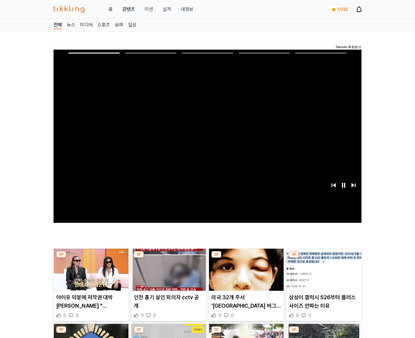
click at [323, 258] on img at bounding box center [323, 270] width 75 height 42
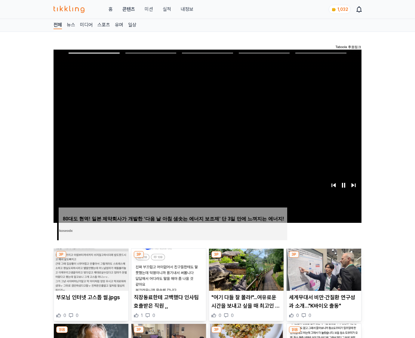
click at [323, 258] on img at bounding box center [323, 270] width 75 height 42
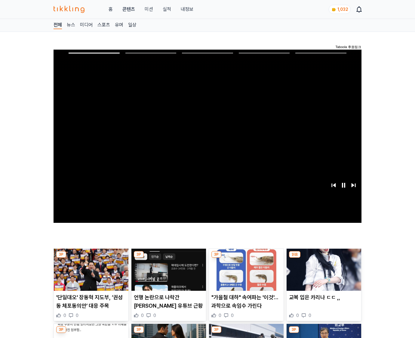
click at [323, 258] on img at bounding box center [323, 270] width 75 height 42
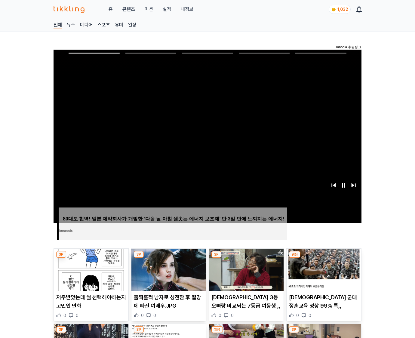
click at [323, 258] on img at bounding box center [323, 270] width 75 height 42
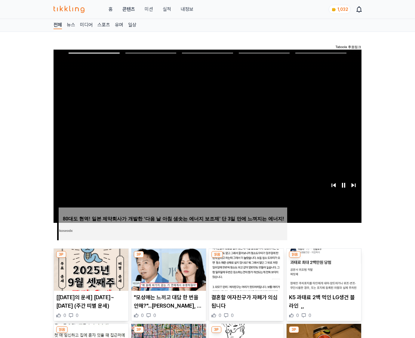
click at [323, 258] on img at bounding box center [323, 270] width 75 height 42
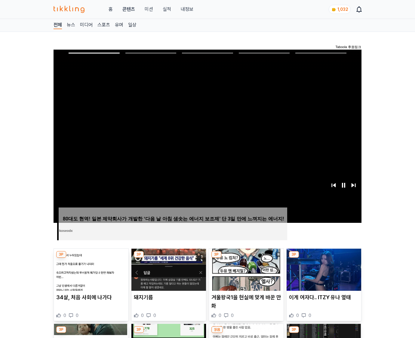
click at [323, 258] on img at bounding box center [323, 270] width 75 height 42
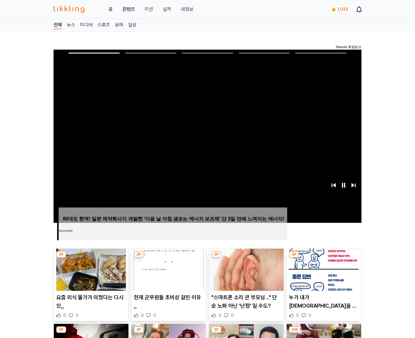
click at [323, 258] on img at bounding box center [323, 270] width 75 height 42
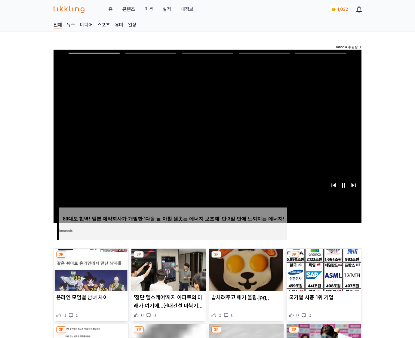
click at [323, 258] on img at bounding box center [323, 270] width 75 height 42
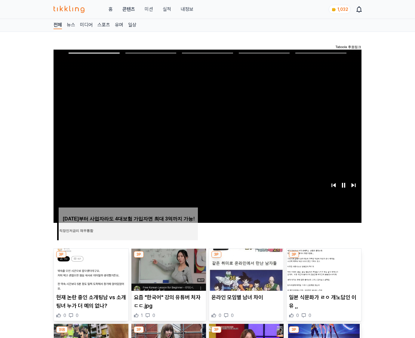
click at [323, 258] on img at bounding box center [323, 270] width 75 height 42
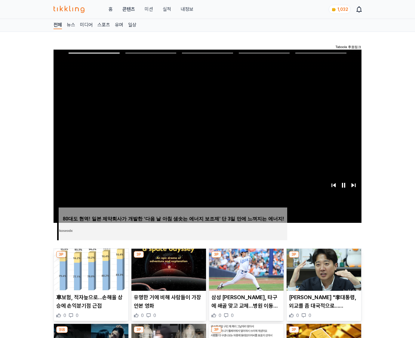
click at [323, 258] on img at bounding box center [323, 270] width 75 height 42
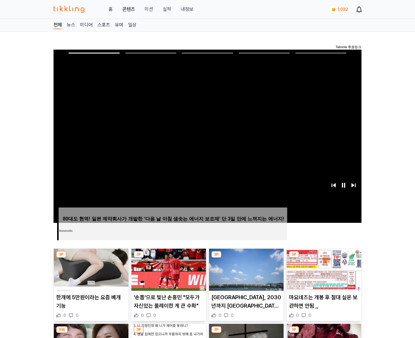
click at [323, 258] on img at bounding box center [323, 270] width 75 height 42
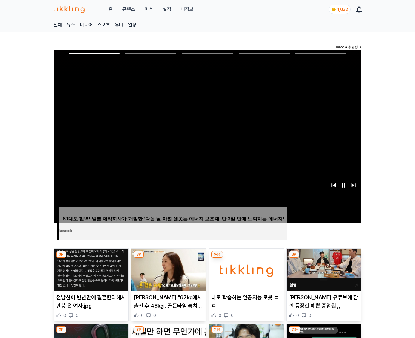
click at [323, 258] on img at bounding box center [323, 270] width 75 height 42
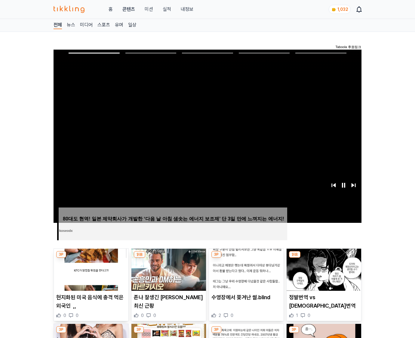
click at [323, 258] on img at bounding box center [323, 270] width 75 height 42
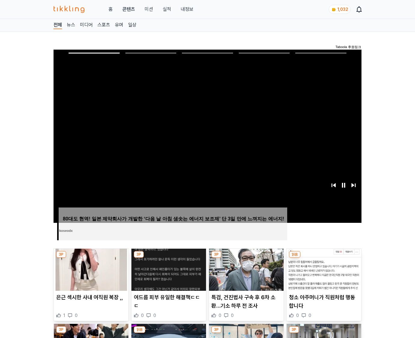
click at [323, 258] on img at bounding box center [323, 270] width 75 height 42
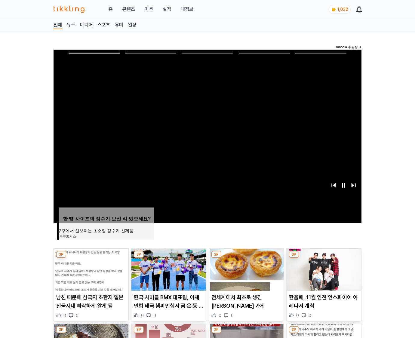
click at [323, 258] on img at bounding box center [323, 270] width 75 height 42
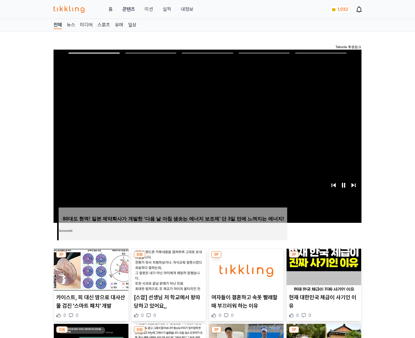
click at [323, 258] on img at bounding box center [323, 270] width 75 height 42
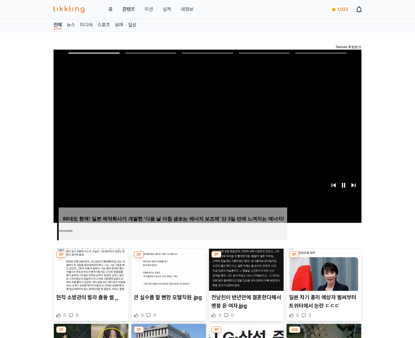
click at [323, 258] on img at bounding box center [323, 270] width 75 height 42
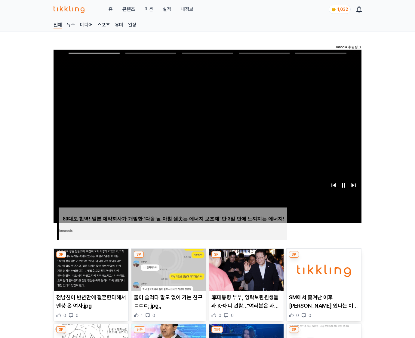
click at [323, 258] on img at bounding box center [323, 270] width 75 height 42
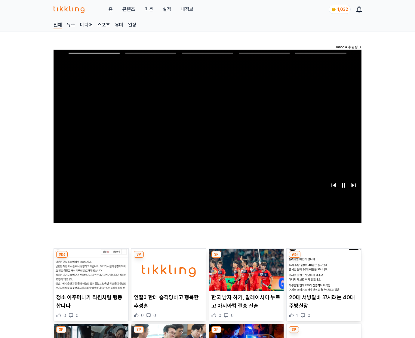
click at [323, 258] on img at bounding box center [323, 270] width 75 height 42
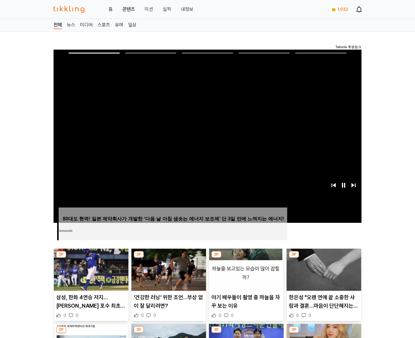
click at [323, 258] on img at bounding box center [323, 270] width 75 height 42
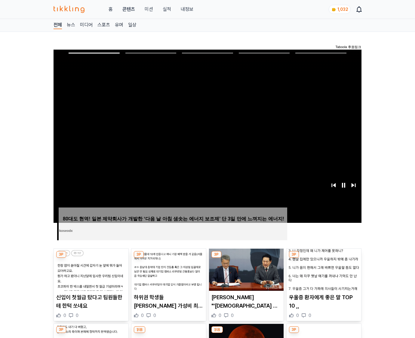
click at [323, 258] on img at bounding box center [323, 270] width 75 height 42
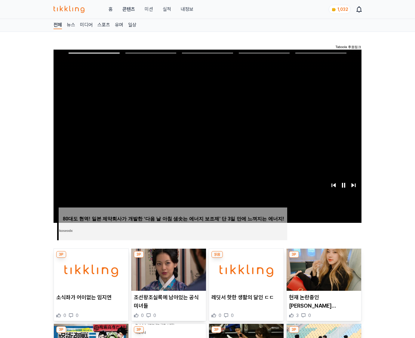
click at [323, 258] on img at bounding box center [323, 270] width 75 height 42
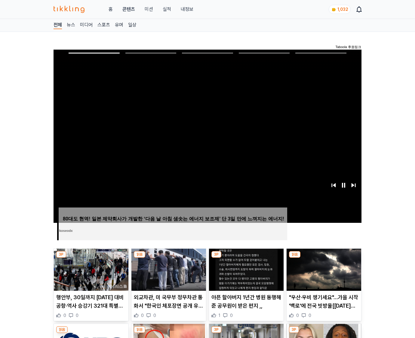
click at [323, 258] on img at bounding box center [323, 270] width 75 height 42
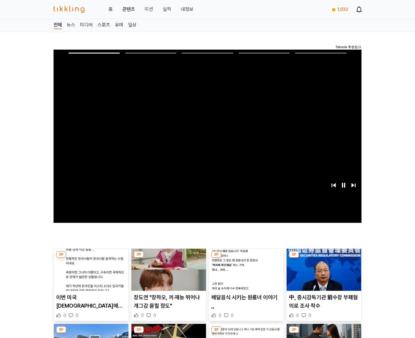
click at [323, 258] on img at bounding box center [323, 270] width 75 height 42
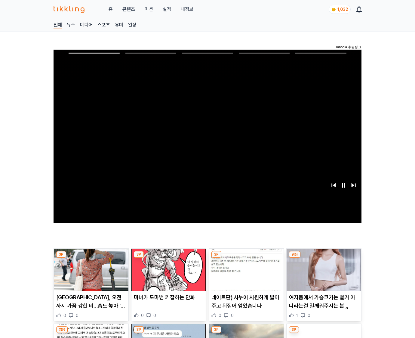
click at [323, 258] on img at bounding box center [323, 270] width 75 height 42
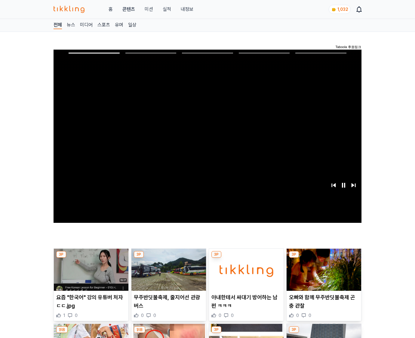
click at [323, 258] on img at bounding box center [323, 270] width 75 height 42
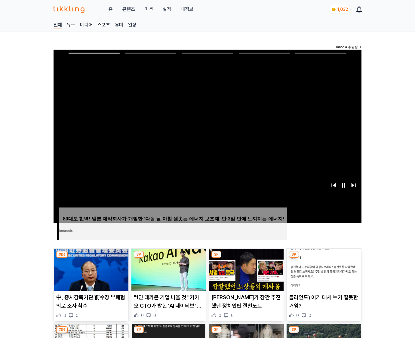
click at [323, 258] on img at bounding box center [323, 270] width 75 height 42
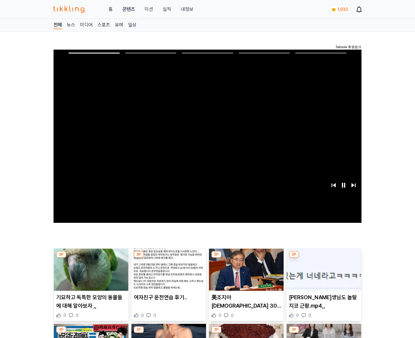
click at [323, 258] on img at bounding box center [323, 270] width 75 height 42
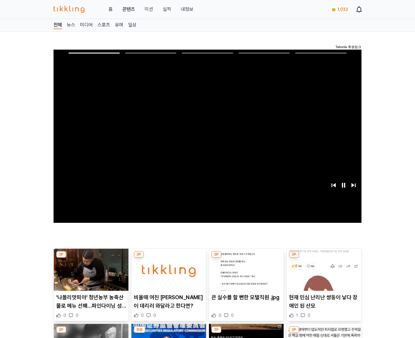
click at [323, 258] on img at bounding box center [323, 270] width 75 height 42
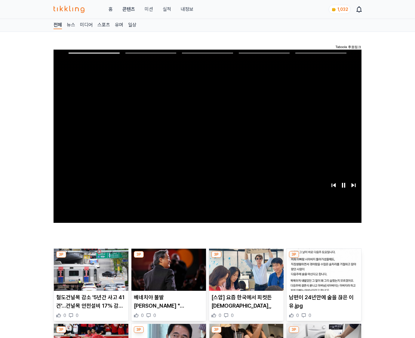
click at [323, 258] on img at bounding box center [323, 270] width 75 height 42
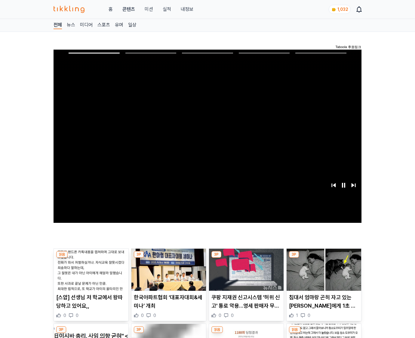
click at [323, 258] on img at bounding box center [323, 270] width 75 height 42
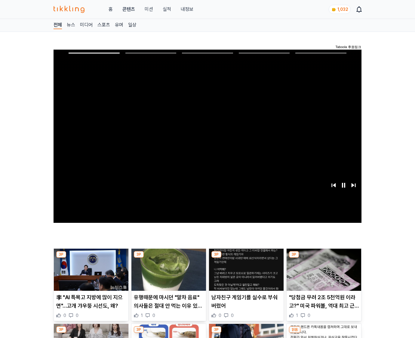
click at [323, 258] on img at bounding box center [323, 270] width 75 height 42
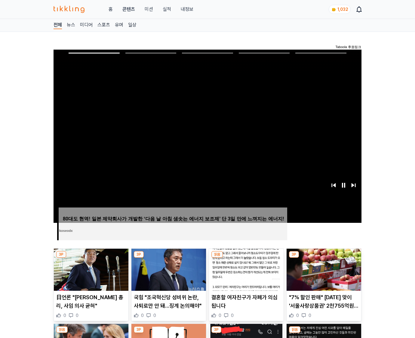
click at [323, 258] on img at bounding box center [323, 270] width 75 height 42
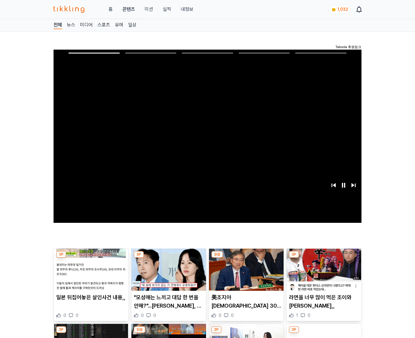
click at [323, 258] on img at bounding box center [323, 270] width 75 height 42
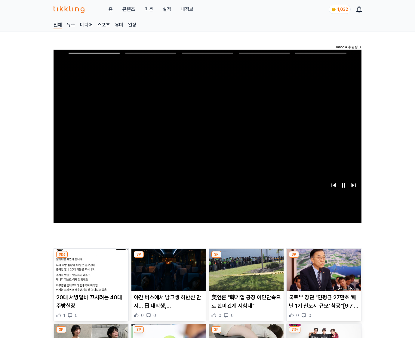
click at [323, 258] on img at bounding box center [323, 270] width 75 height 42
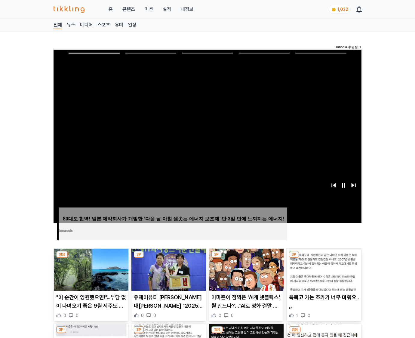
click at [323, 258] on img at bounding box center [323, 270] width 75 height 42
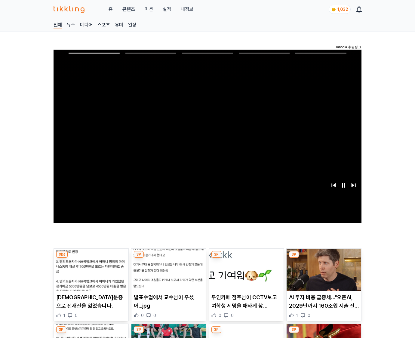
click at [323, 258] on img at bounding box center [323, 270] width 75 height 42
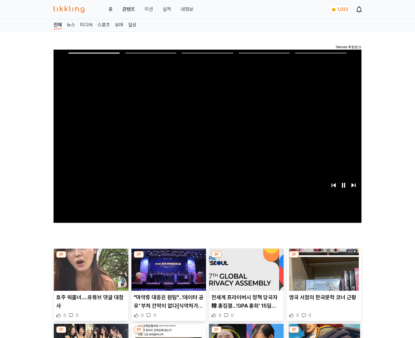
click at [323, 258] on img at bounding box center [323, 270] width 75 height 42
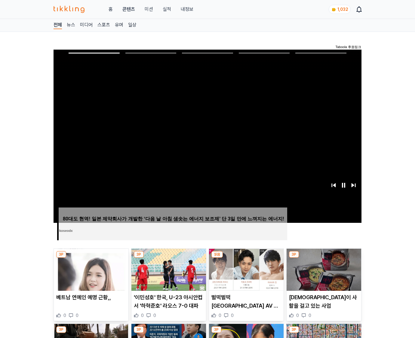
click at [323, 258] on img at bounding box center [323, 270] width 75 height 42
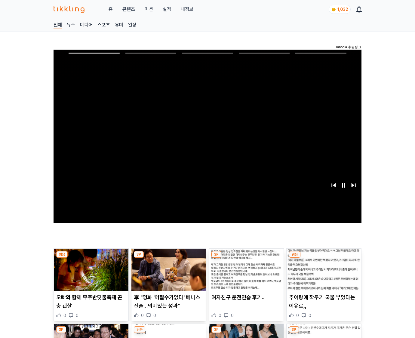
click at [323, 258] on img at bounding box center [323, 270] width 75 height 42
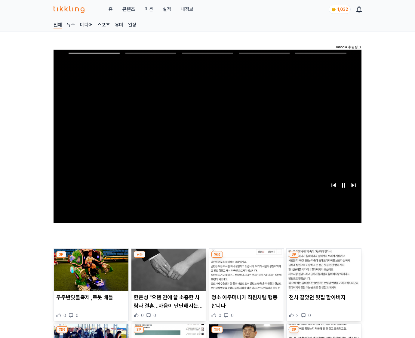
click at [323, 258] on img at bounding box center [323, 270] width 75 height 42
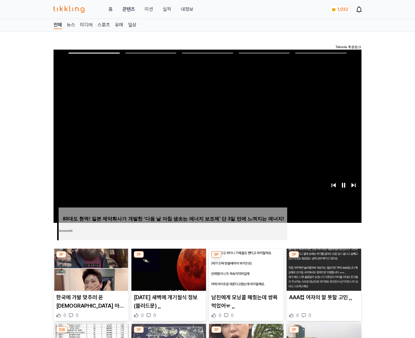
click at [323, 258] on img at bounding box center [323, 270] width 75 height 42
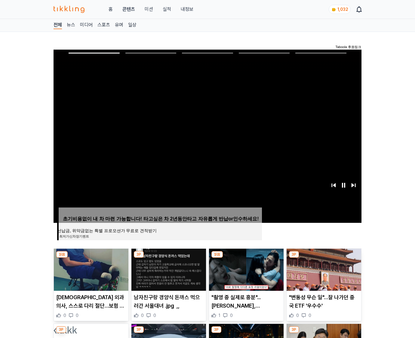
click at [323, 258] on img at bounding box center [323, 270] width 75 height 42
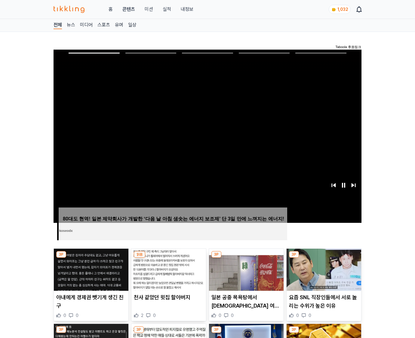
click at [323, 258] on img at bounding box center [323, 270] width 75 height 42
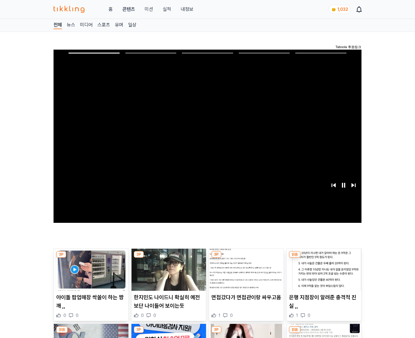
click at [323, 258] on img at bounding box center [323, 270] width 75 height 42
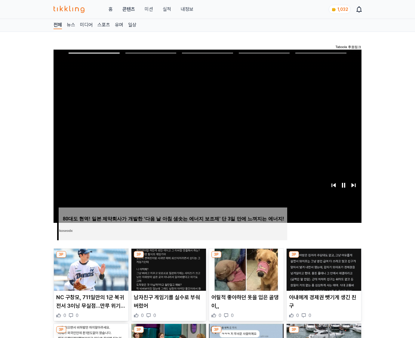
click at [323, 258] on img at bounding box center [323, 270] width 75 height 42
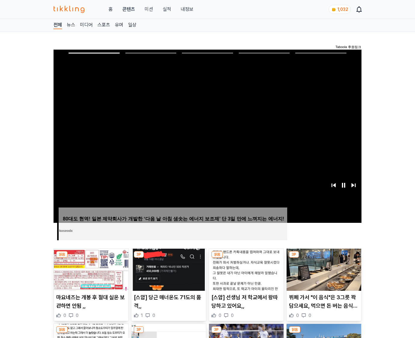
click at [323, 258] on img at bounding box center [323, 270] width 75 height 42
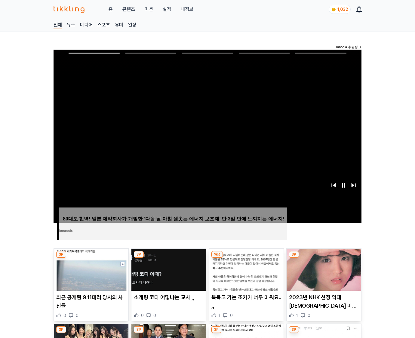
click at [323, 258] on img at bounding box center [323, 270] width 75 height 42
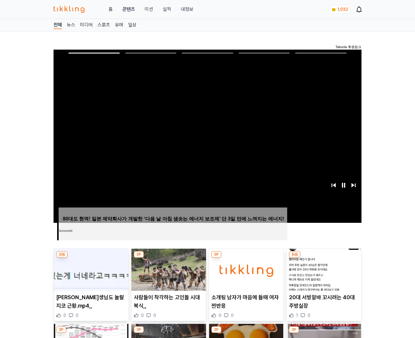
click at [323, 258] on img at bounding box center [323, 270] width 75 height 42
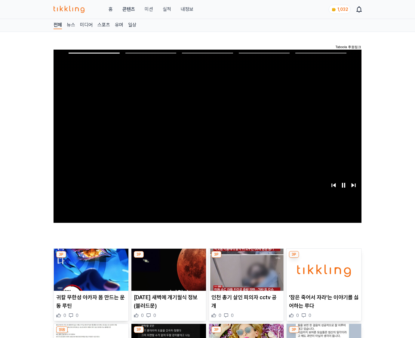
click at [323, 258] on img at bounding box center [323, 270] width 75 height 42
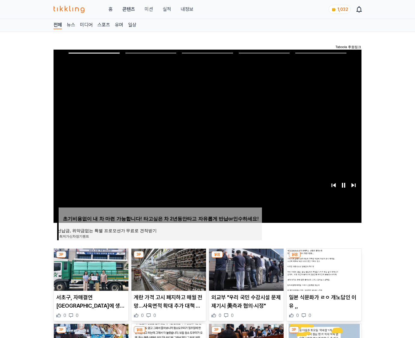
click at [323, 258] on img at bounding box center [323, 270] width 75 height 42
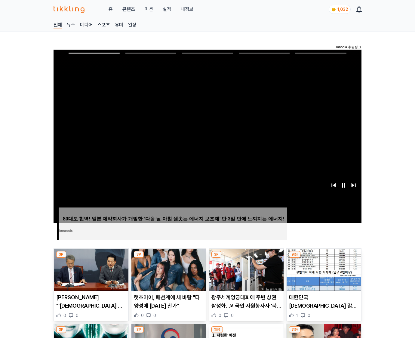
click at [323, 258] on img at bounding box center [323, 270] width 75 height 42
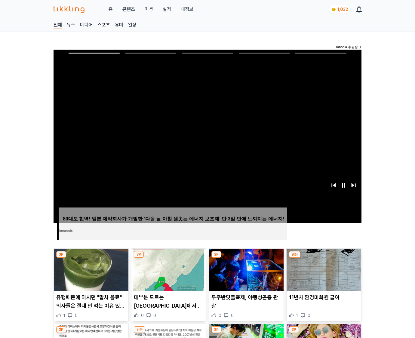
click at [323, 258] on img at bounding box center [323, 270] width 75 height 42
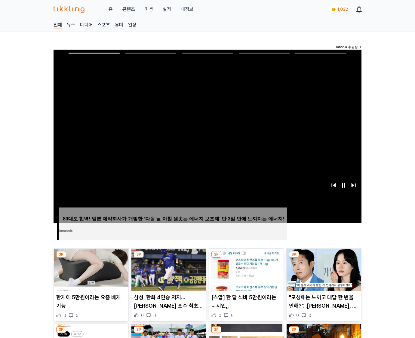
click at [323, 258] on img at bounding box center [323, 270] width 75 height 42
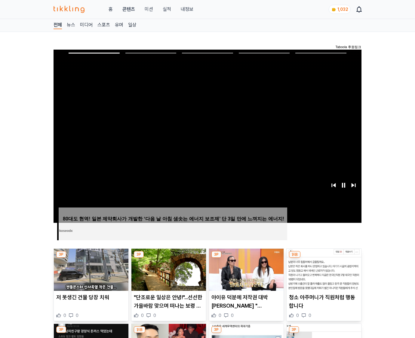
click at [323, 258] on img at bounding box center [323, 270] width 75 height 42
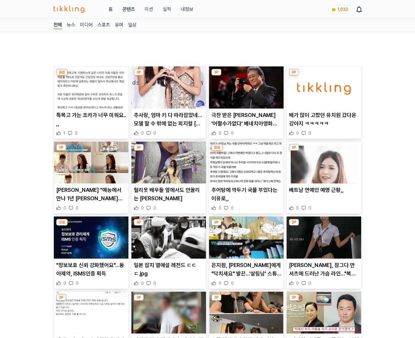
click at [323, 258] on img at bounding box center [323, 237] width 75 height 42
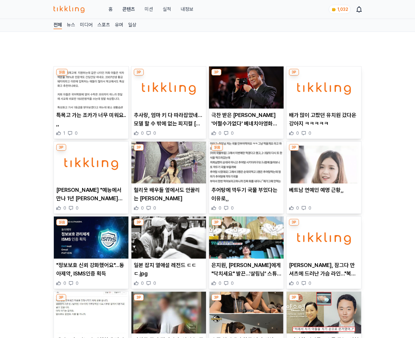
scroll to position [295, 0]
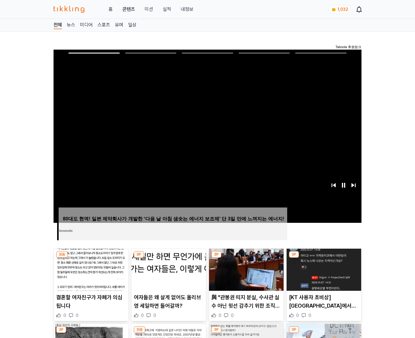
click at [323, 258] on img at bounding box center [323, 270] width 75 height 42
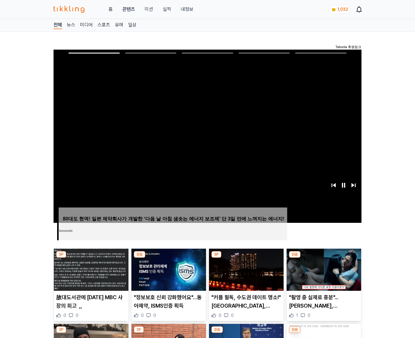
click at [323, 258] on img at bounding box center [323, 270] width 75 height 42
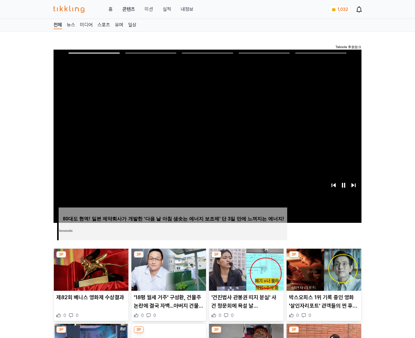
click at [323, 258] on img at bounding box center [323, 270] width 75 height 42
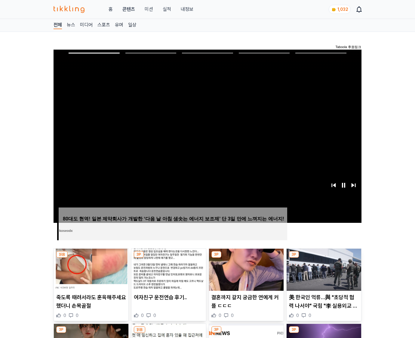
click at [323, 258] on img at bounding box center [323, 270] width 75 height 42
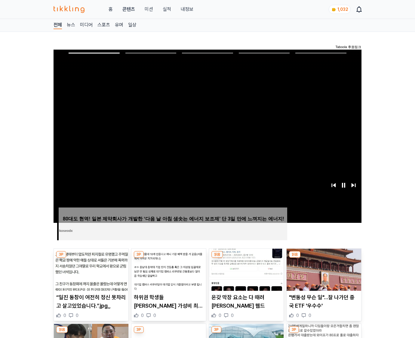
click at [323, 258] on img at bounding box center [323, 270] width 75 height 42
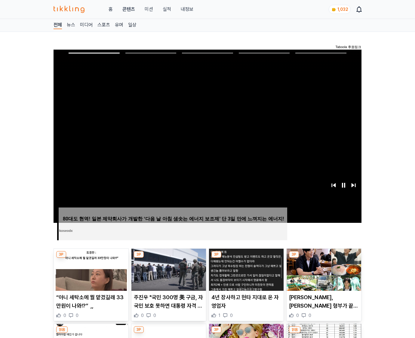
click at [323, 258] on img at bounding box center [323, 270] width 75 height 42
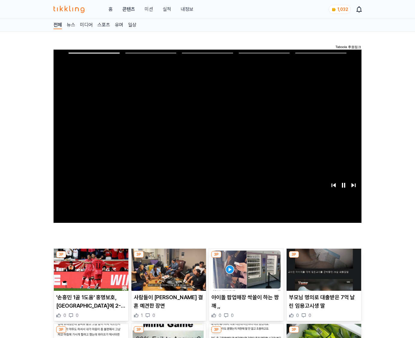
click at [323, 258] on img at bounding box center [323, 270] width 75 height 42
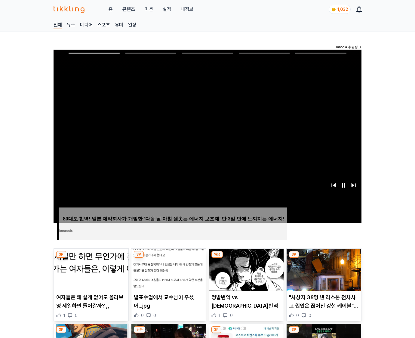
click at [323, 258] on img at bounding box center [323, 270] width 75 height 42
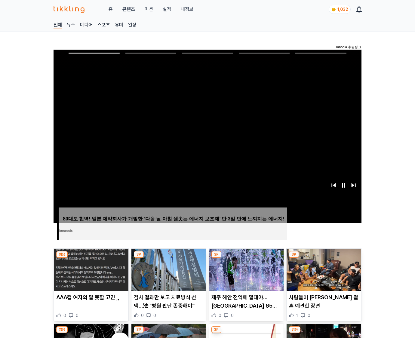
click at [323, 258] on img at bounding box center [323, 270] width 75 height 42
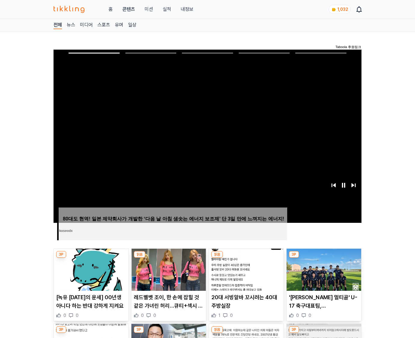
click at [323, 258] on img at bounding box center [323, 270] width 75 height 42
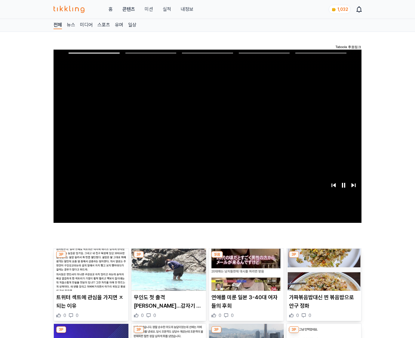
click at [323, 258] on img at bounding box center [323, 270] width 75 height 42
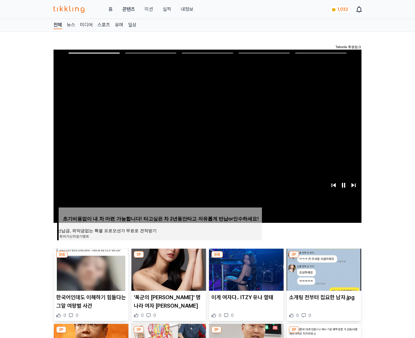
click at [323, 258] on img at bounding box center [323, 270] width 75 height 42
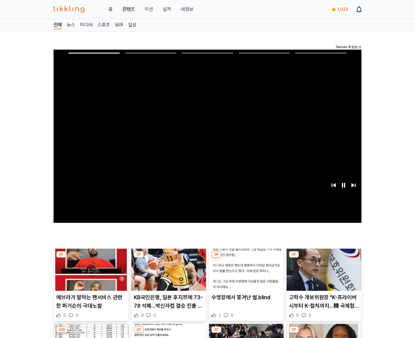
click at [323, 258] on img at bounding box center [323, 270] width 75 height 42
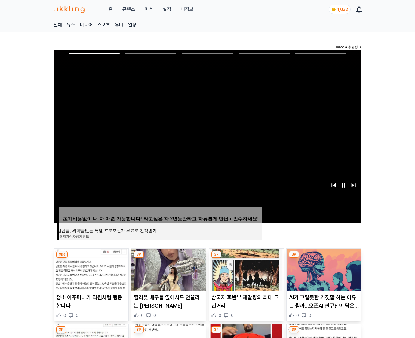
click at [323, 258] on img at bounding box center [323, 270] width 75 height 42
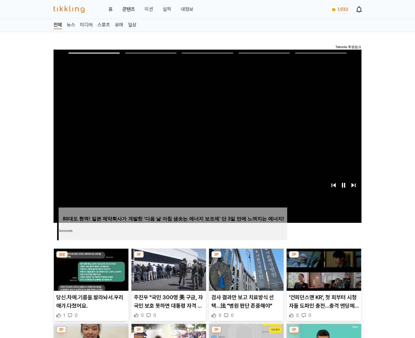
click at [323, 258] on img at bounding box center [323, 270] width 75 height 42
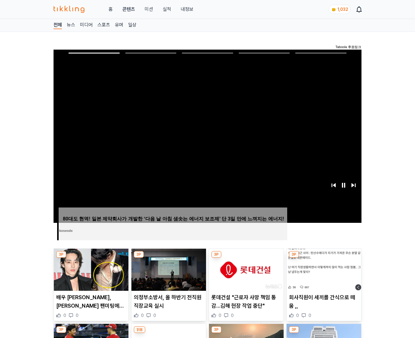
click at [323, 258] on img at bounding box center [323, 270] width 75 height 42
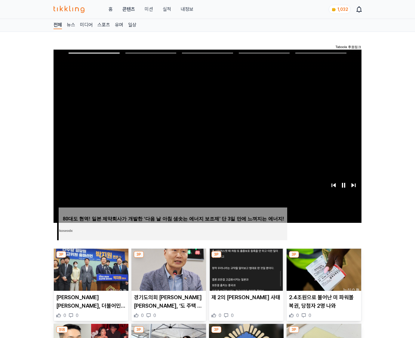
click at [323, 258] on img at bounding box center [323, 270] width 75 height 42
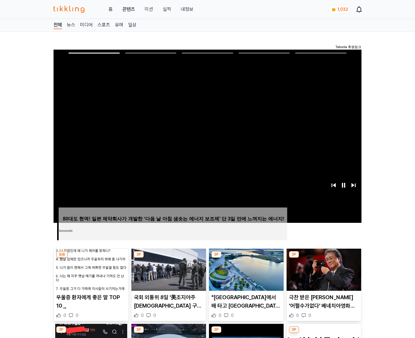
click at [323, 258] on img at bounding box center [323, 270] width 75 height 42
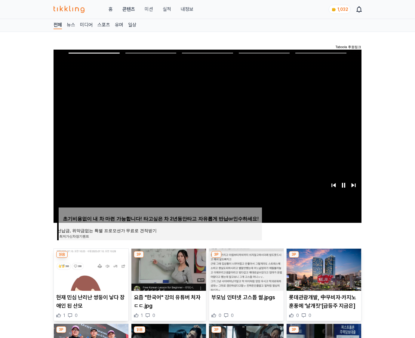
click at [323, 258] on img at bounding box center [323, 270] width 75 height 42
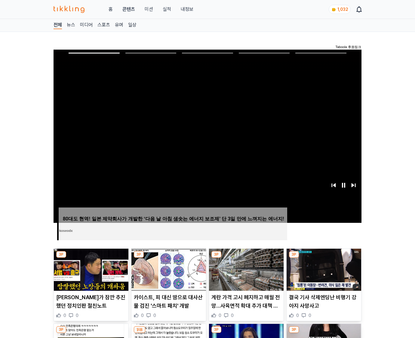
click at [323, 258] on img at bounding box center [323, 270] width 75 height 42
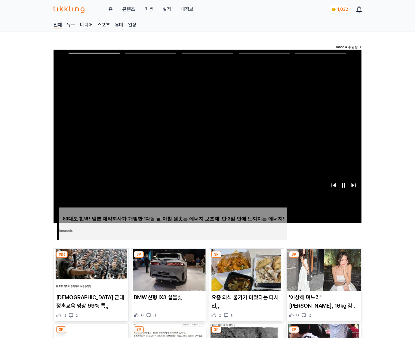
click at [323, 258] on img at bounding box center [323, 270] width 75 height 42
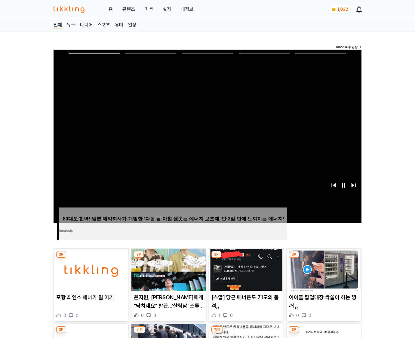
click at [323, 258] on img at bounding box center [323, 270] width 75 height 42
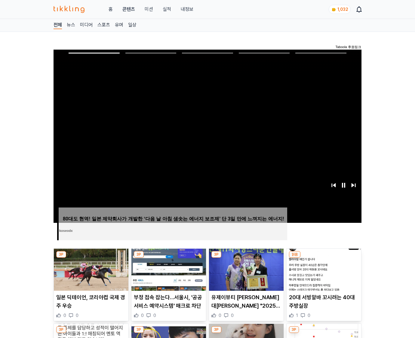
click at [323, 258] on img at bounding box center [323, 270] width 75 height 42
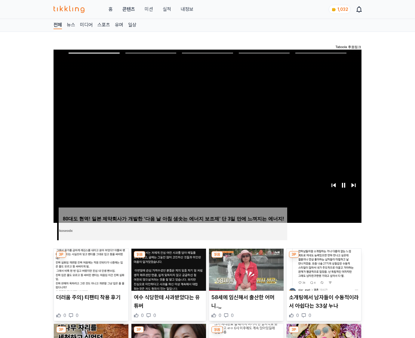
click at [323, 258] on img at bounding box center [323, 270] width 75 height 42
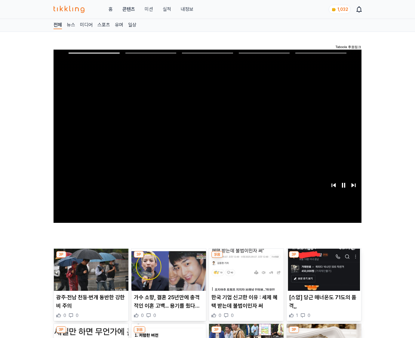
click at [323, 258] on img at bounding box center [323, 270] width 75 height 42
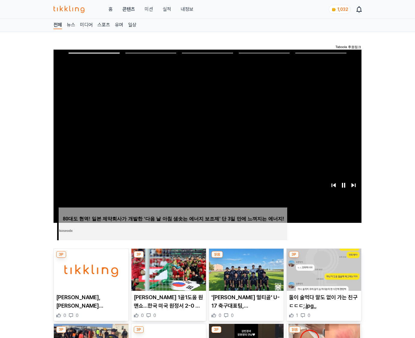
click at [323, 258] on img at bounding box center [323, 270] width 75 height 42
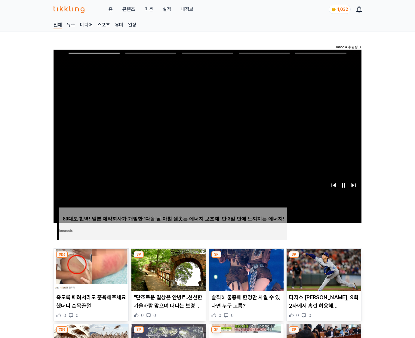
click at [323, 258] on img at bounding box center [323, 270] width 75 height 42
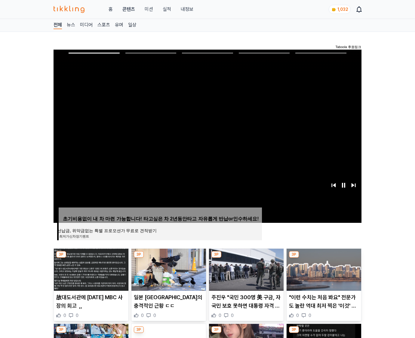
click at [323, 258] on img at bounding box center [323, 270] width 75 height 42
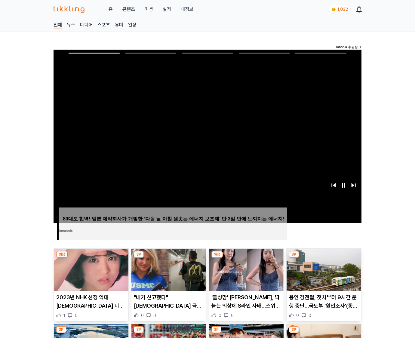
click at [323, 258] on img at bounding box center [323, 270] width 75 height 42
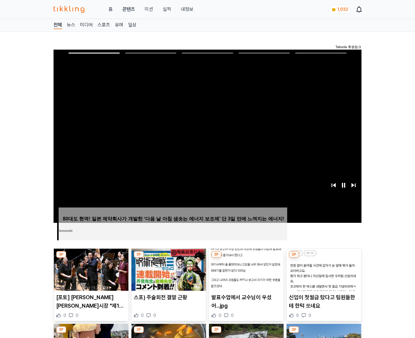
click at [323, 258] on img at bounding box center [323, 270] width 75 height 42
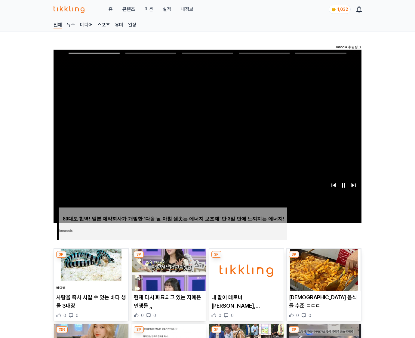
click at [323, 258] on img at bounding box center [323, 270] width 75 height 42
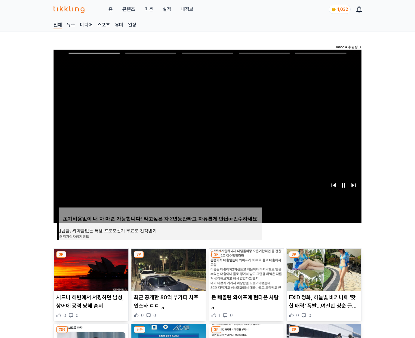
click at [323, 258] on img at bounding box center [323, 270] width 75 height 42
